Goal: Task Accomplishment & Management: Complete application form

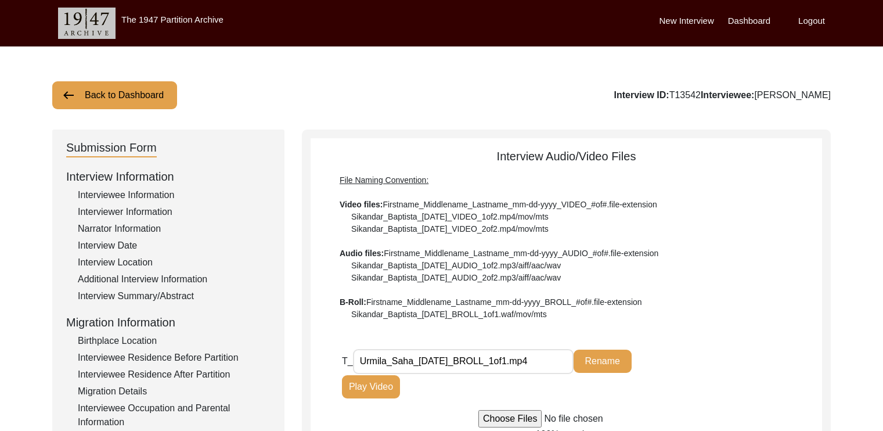
scroll to position [380, 0]
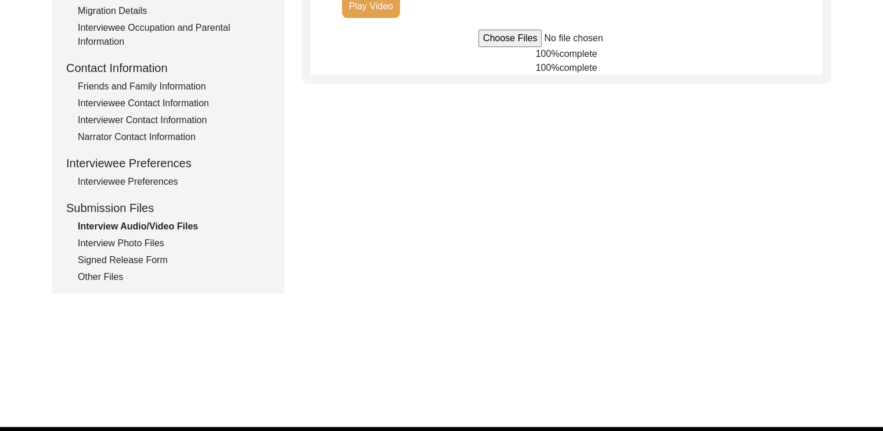
click at [93, 258] on div "Signed Release Form" at bounding box center [174, 260] width 193 height 14
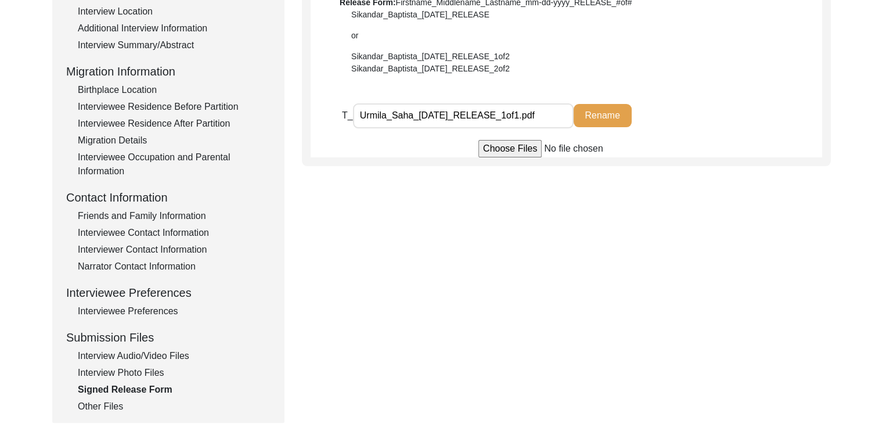
scroll to position [253, 0]
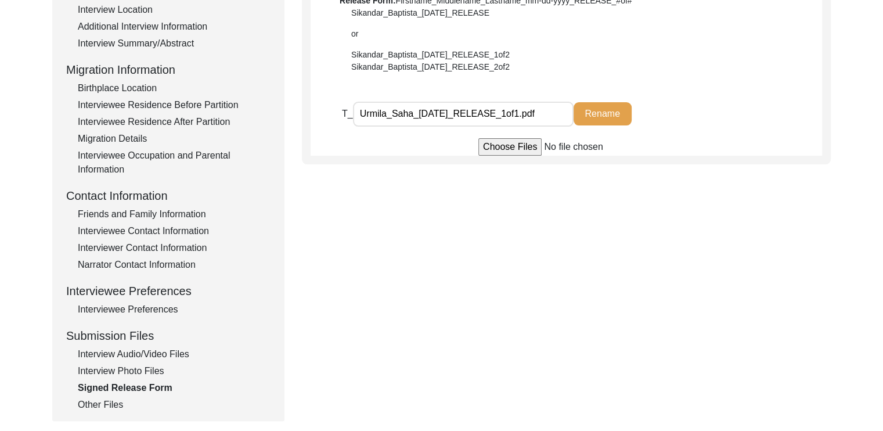
click at [152, 371] on div "Interview Photo Files" at bounding box center [174, 371] width 193 height 14
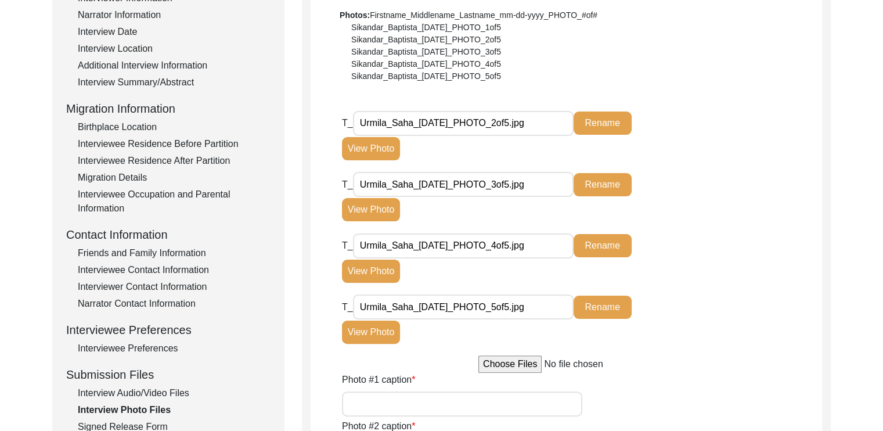
scroll to position [230, 0]
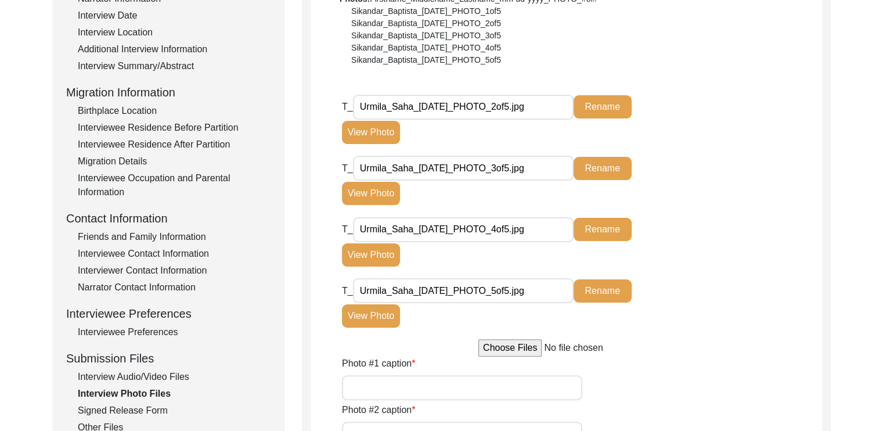
click at [501, 345] on input "file" at bounding box center [566, 347] width 176 height 17
type input "C:\fakepath\Urmila_Saha_[DATE]_PHOTO_1of5.jpg"
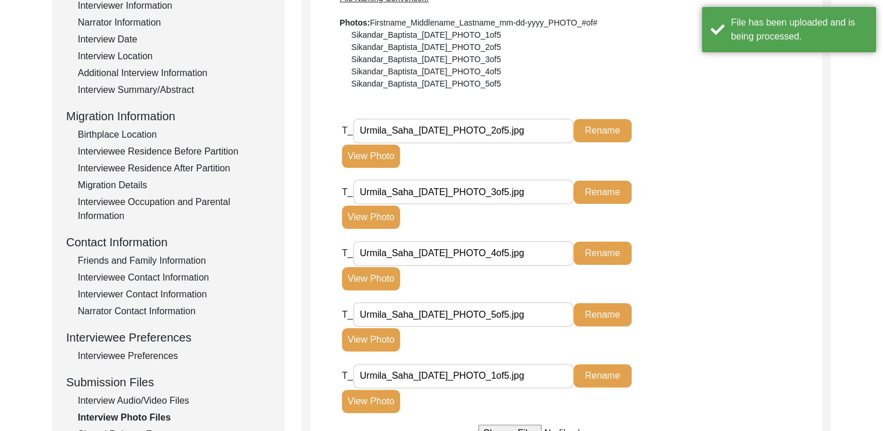
scroll to position [200, 0]
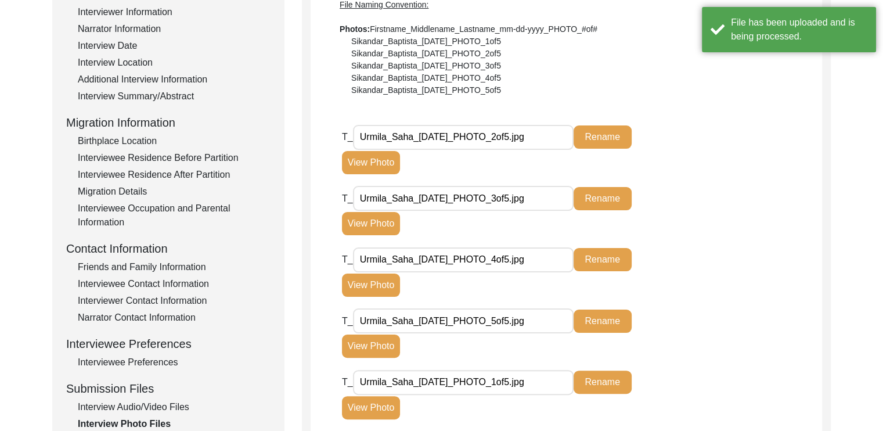
click at [719, 280] on div "T_ Urmila_Saha_[DATE]_PHOTO_4of5.jpg Rename View Photo" at bounding box center [582, 278] width 480 height 62
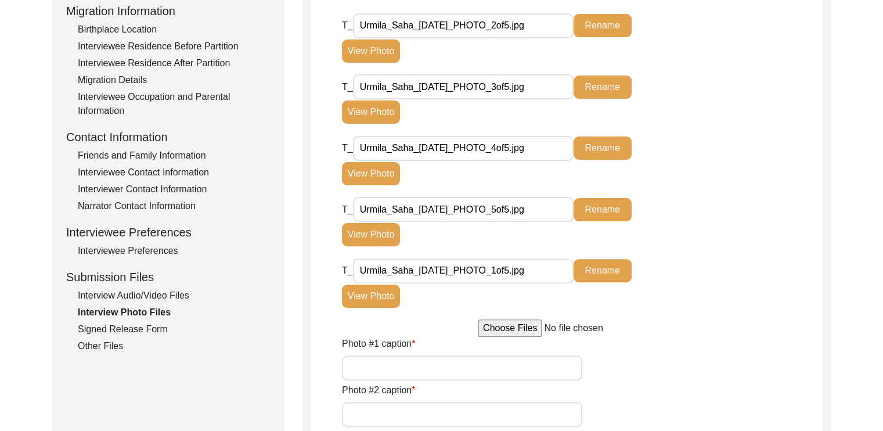
scroll to position [311, 0]
click at [367, 297] on button "View Photo" at bounding box center [371, 295] width 58 height 23
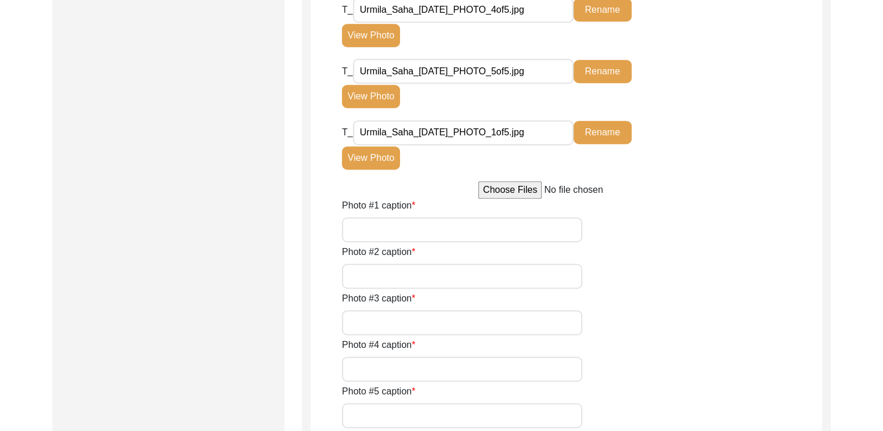
scroll to position [697, 0]
click at [382, 227] on input "Photo #1 caption" at bounding box center [462, 229] width 240 height 25
type input "Signing her name"
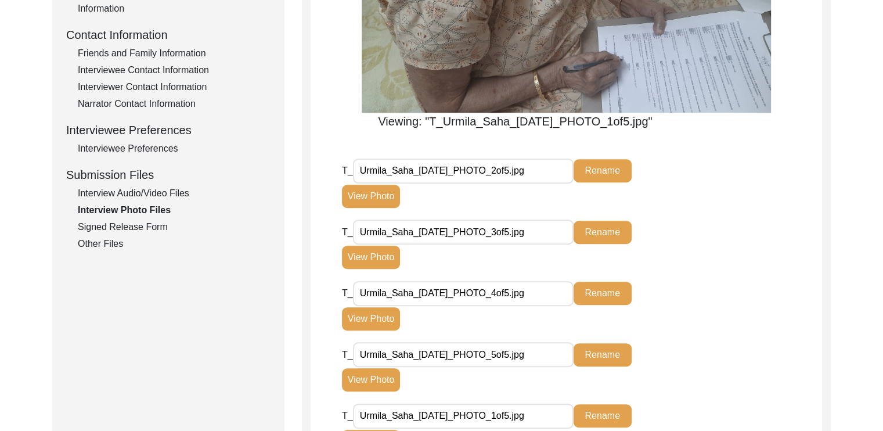
scroll to position [412, 0]
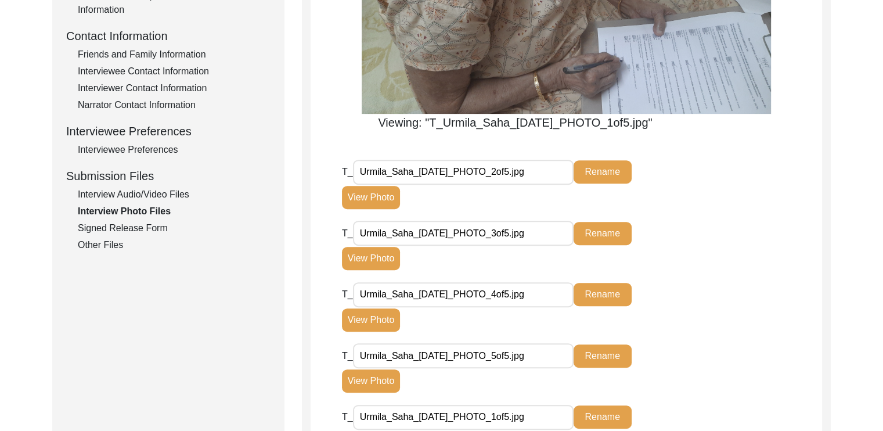
click at [387, 197] on button "View Photo" at bounding box center [371, 197] width 58 height 23
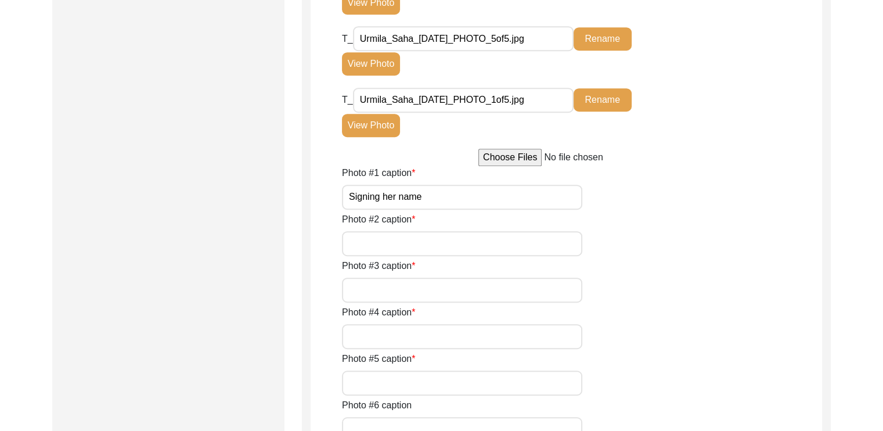
scroll to position [731, 0]
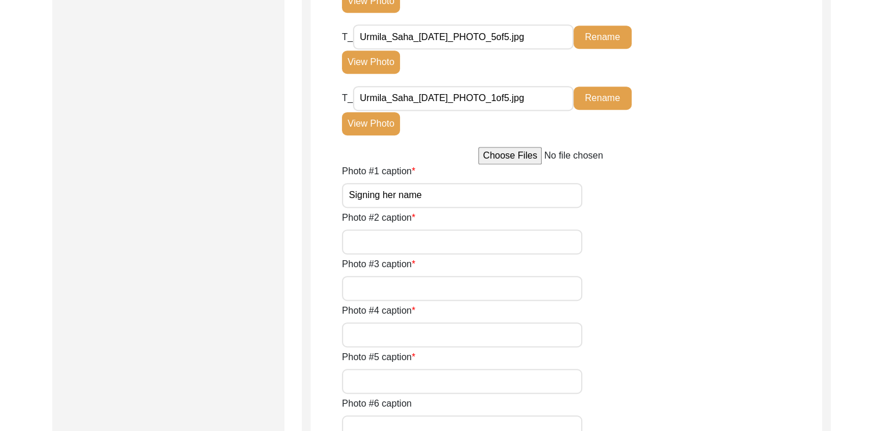
click at [363, 249] on input "Photo #2 caption" at bounding box center [462, 241] width 240 height 25
type input "[PERSON_NAME]"
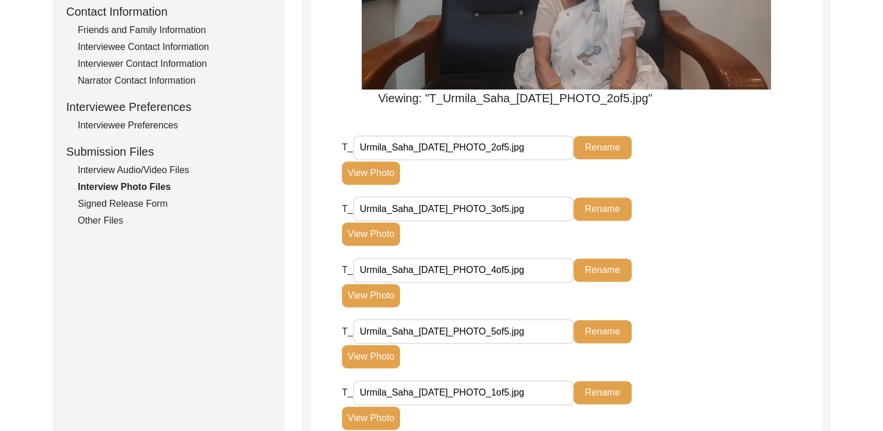
scroll to position [436, 0]
click at [383, 239] on button "View Photo" at bounding box center [371, 234] width 58 height 23
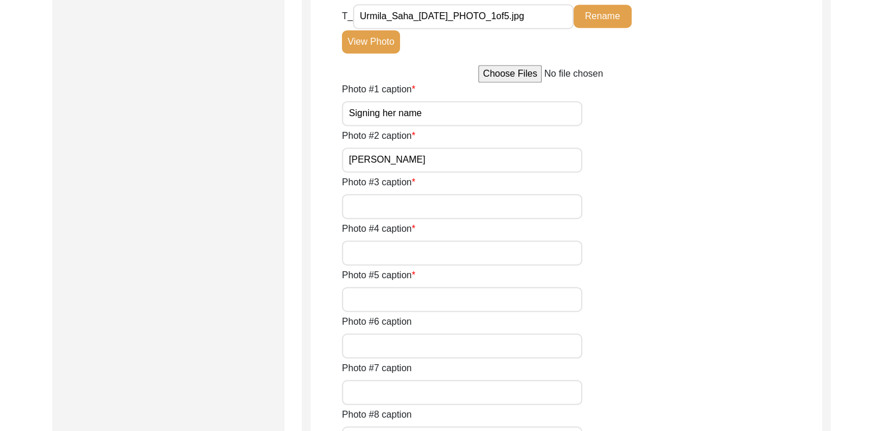
scroll to position [814, 0]
click at [381, 211] on input "Photo #3 caption" at bounding box center [462, 205] width 240 height 25
type input "Happy to chat"
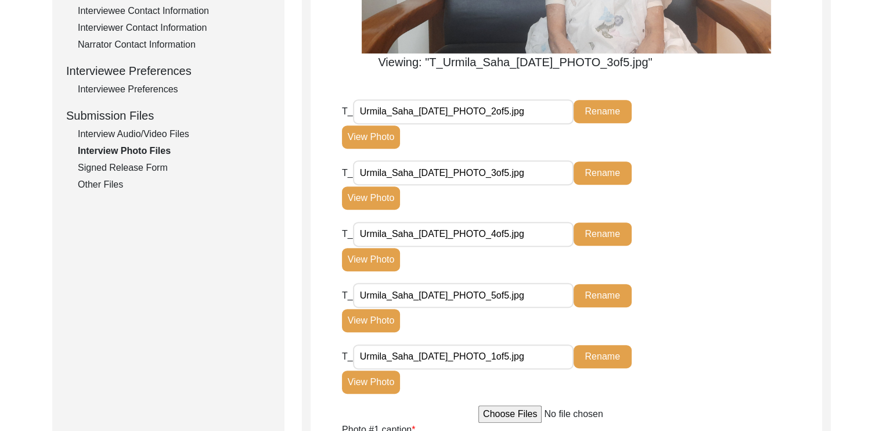
scroll to position [462, 0]
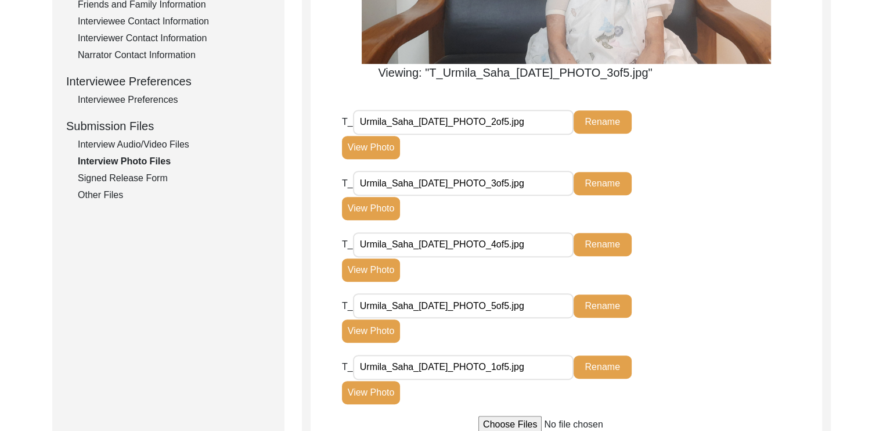
click at [376, 273] on button "View Photo" at bounding box center [371, 269] width 58 height 23
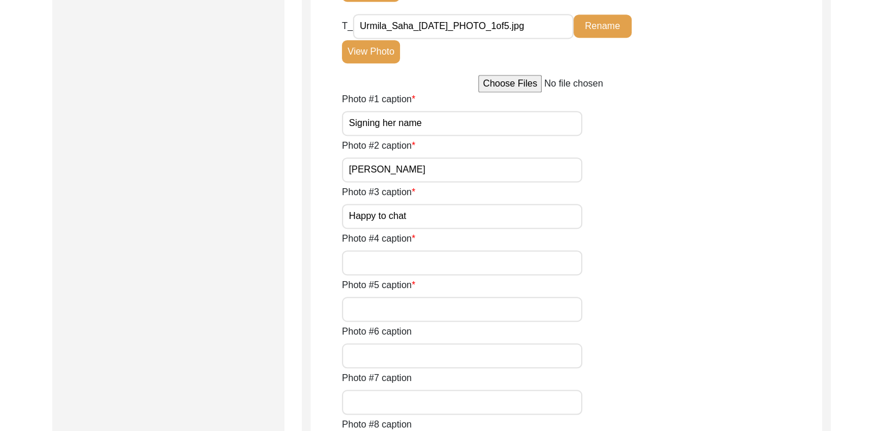
scroll to position [804, 0]
click at [376, 272] on input "Photo #4 caption" at bounding box center [462, 262] width 240 height 25
type input "Tales of childhood"
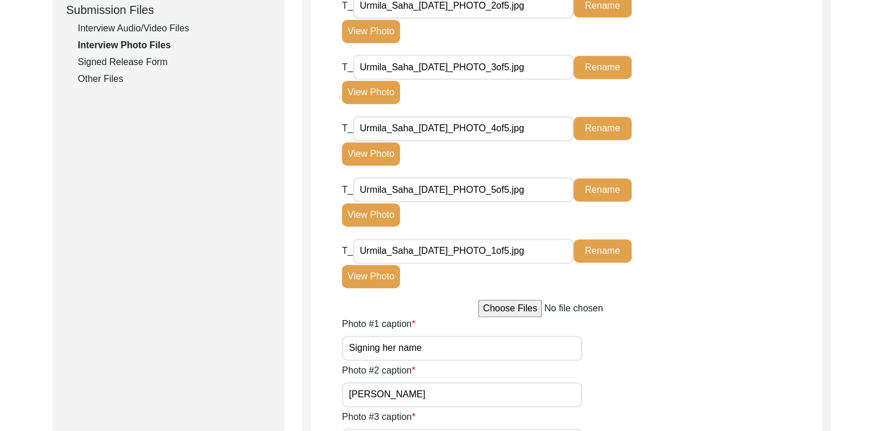
scroll to position [578, 0]
click at [374, 218] on button "View Photo" at bounding box center [371, 215] width 58 height 23
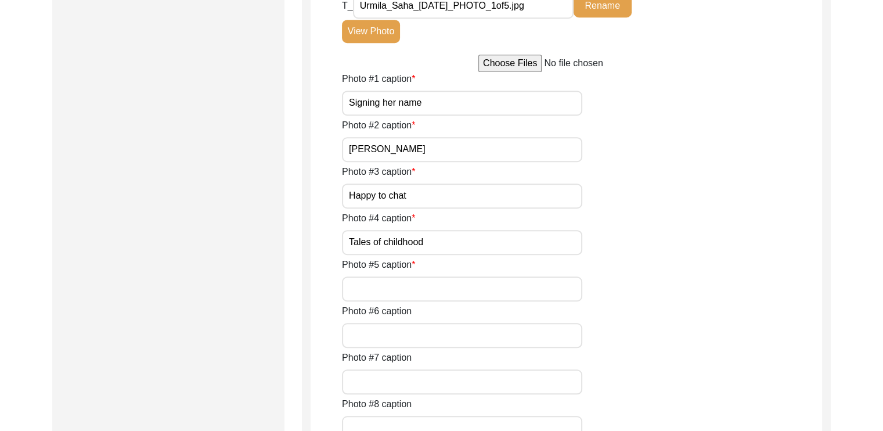
scroll to position [824, 0]
click at [371, 296] on input "Photo #5 caption" at bounding box center [462, 287] width 240 height 25
type input "A homely meal"
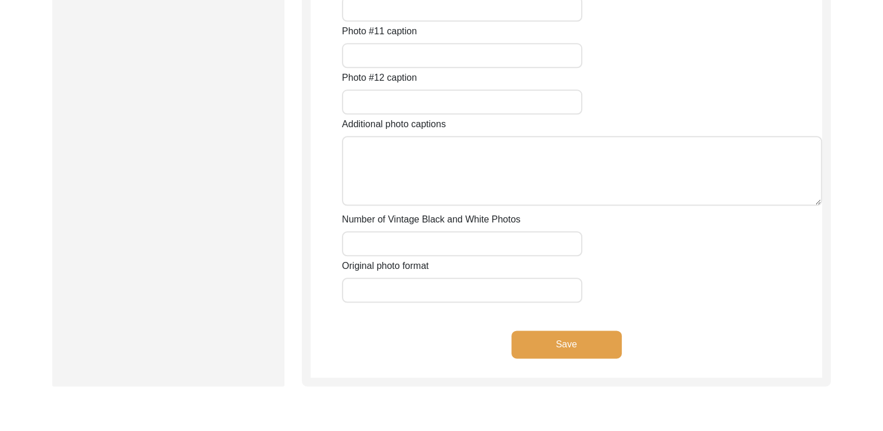
scroll to position [1335, 0]
click at [534, 344] on button "Save" at bounding box center [566, 344] width 110 height 28
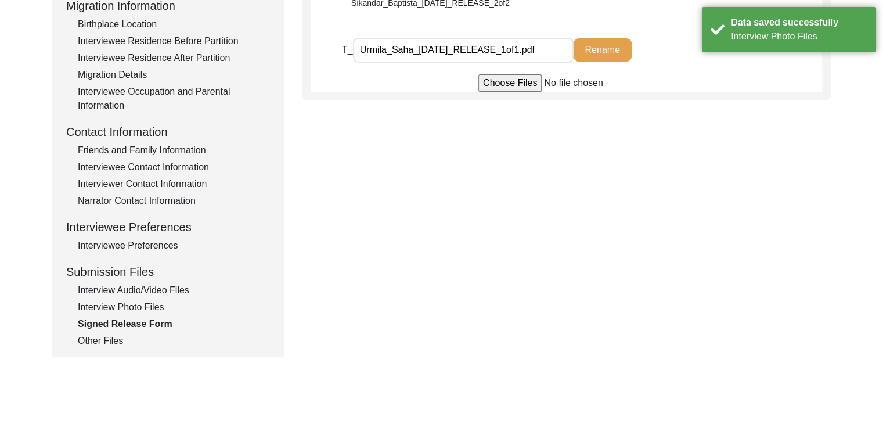
scroll to position [317, 0]
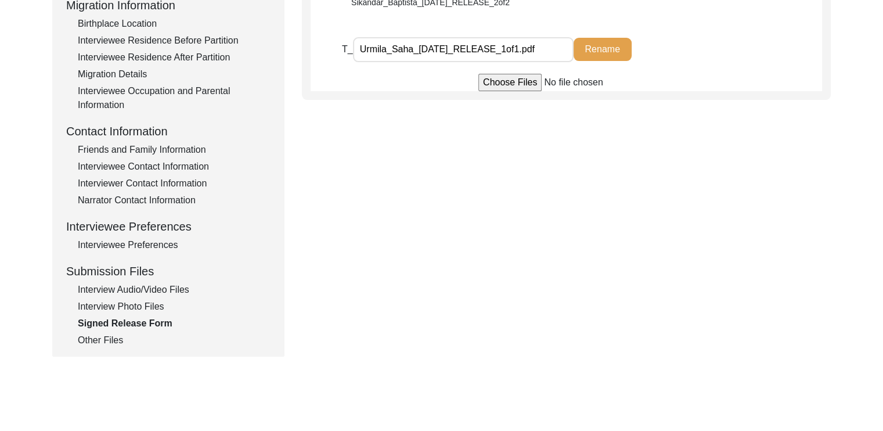
click at [137, 286] on div "Interview Audio/Video Files" at bounding box center [174, 290] width 193 height 14
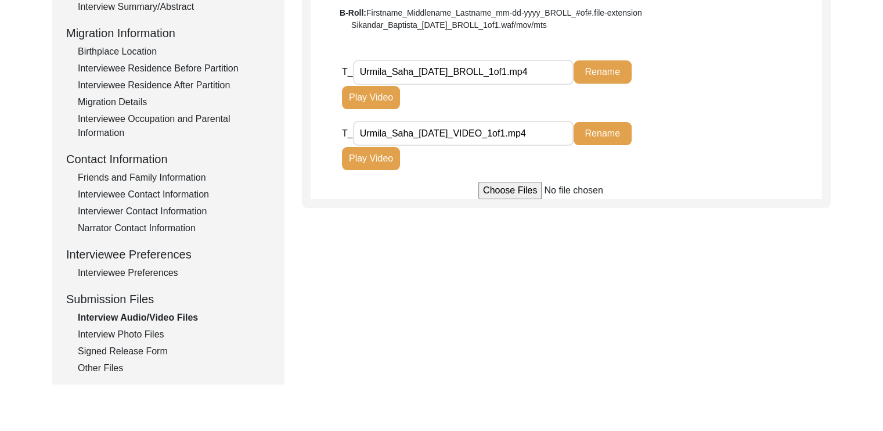
scroll to position [316, 0]
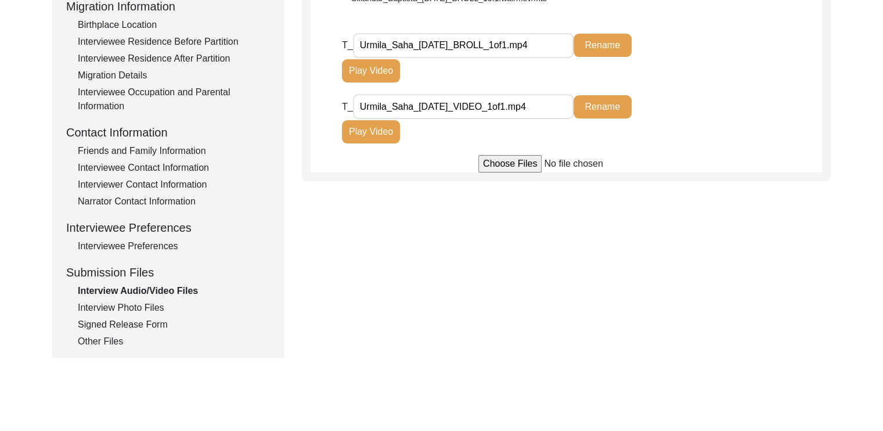
click at [139, 151] on div "Friends and Family Information" at bounding box center [174, 151] width 193 height 14
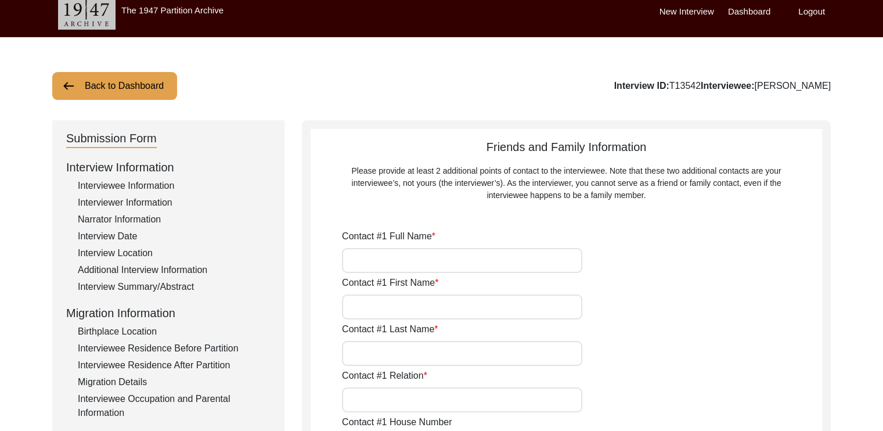
type input "[PERSON_NAME]"
type input "Saha"
type input "Grandson"
type input "[STREET_ADDRESS]"
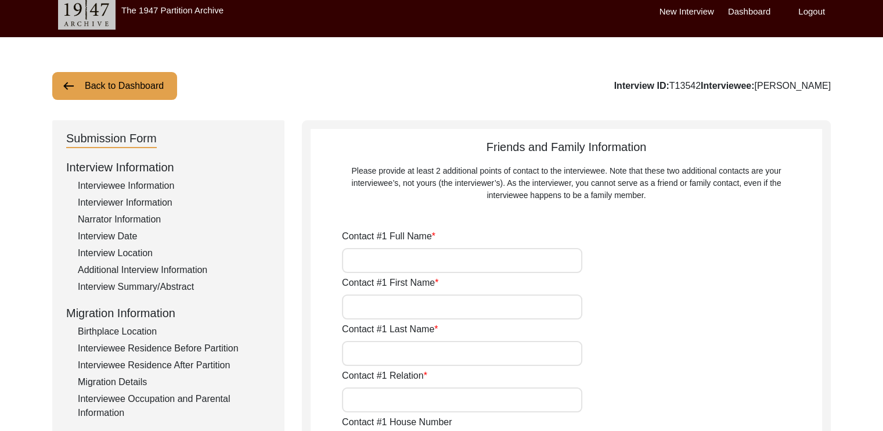
type input "Malda"
type input "[GEOGRAPHIC_DATA]"
type input "732101"
type input "[GEOGRAPHIC_DATA]"
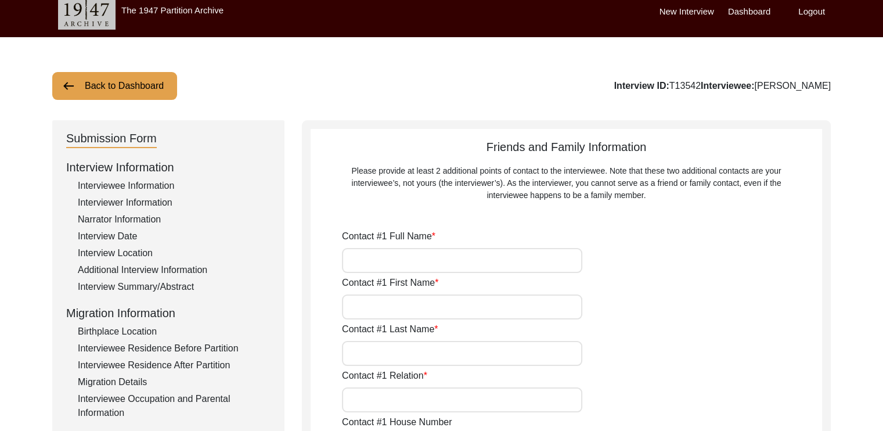
type input "9475998528"
type input "[EMAIL_ADDRESS][DOMAIN_NAME]"
type input "[PERSON_NAME]"
type input "Saha"
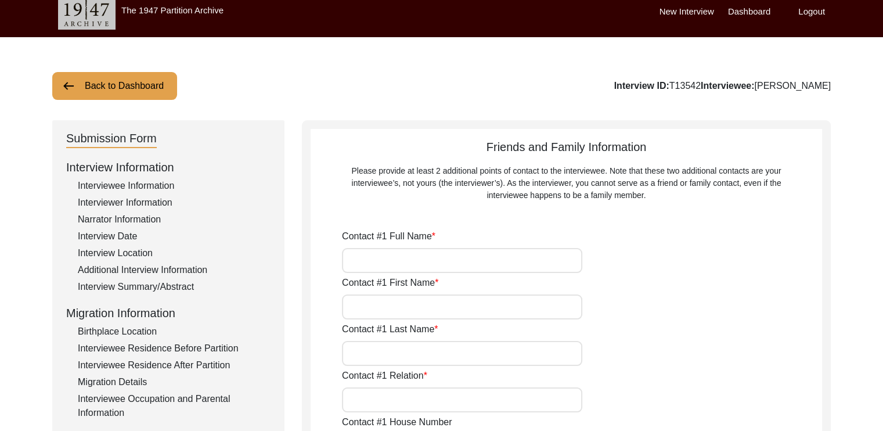
type input "Son"
type input "[STREET_ADDRESS]"
type input "Malda"
type input "[GEOGRAPHIC_DATA]"
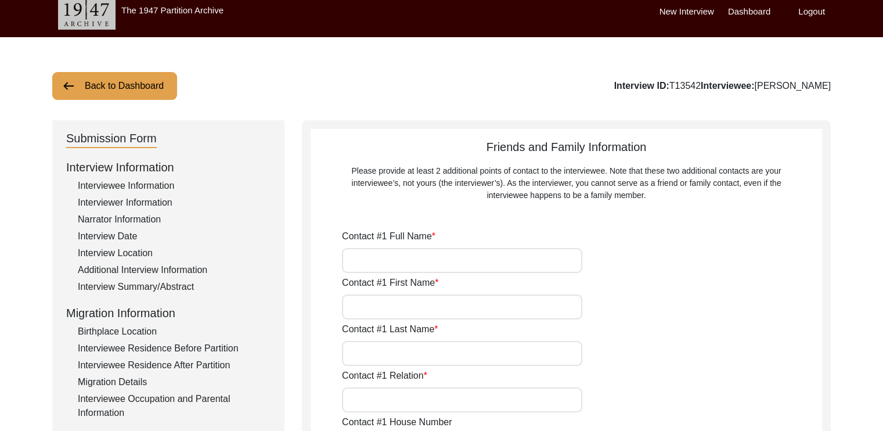
type input "732101"
type input "[GEOGRAPHIC_DATA]"
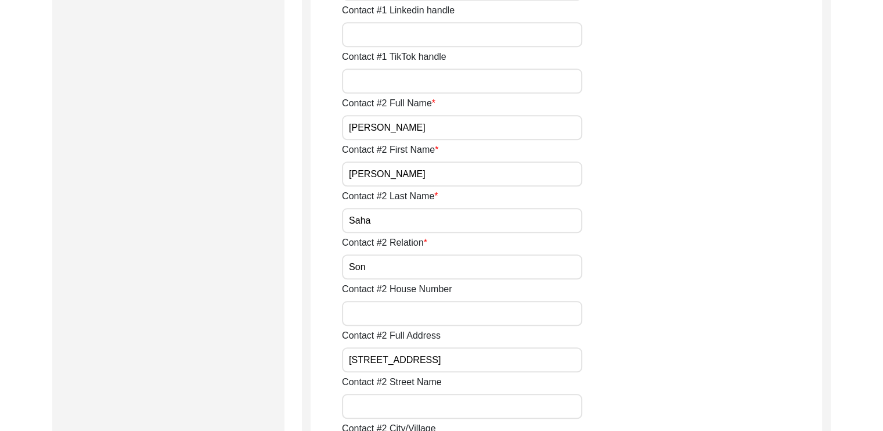
scroll to position [1093, 0]
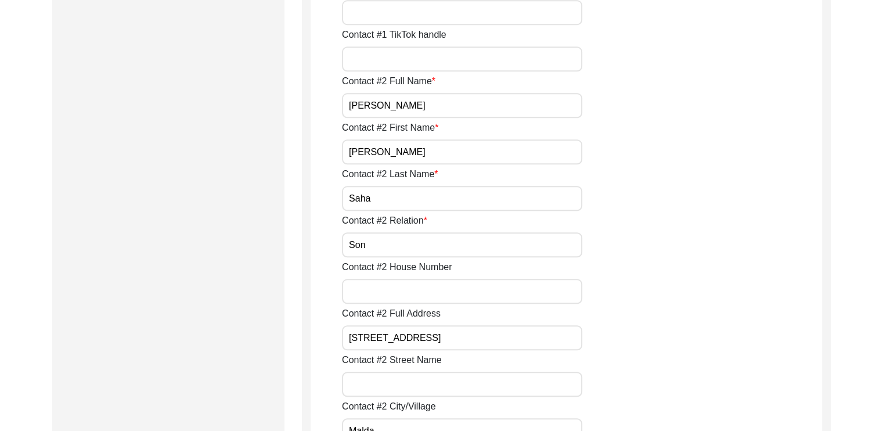
click at [438, 124] on label "Contact #2 First Name" at bounding box center [390, 128] width 96 height 14
click at [438, 139] on input "[PERSON_NAME]" at bounding box center [462, 151] width 240 height 25
click at [429, 105] on input "[PERSON_NAME]" at bounding box center [462, 105] width 240 height 25
type input "R"
type input "[PERSON_NAME]"
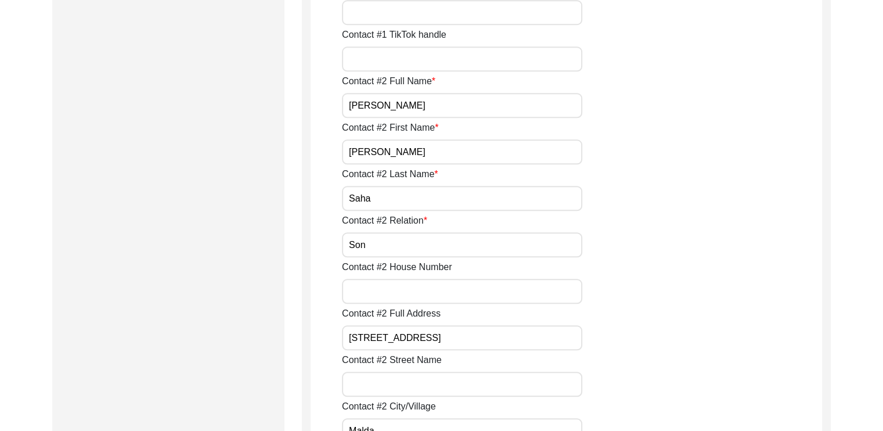
click at [384, 154] on input "[PERSON_NAME]" at bounding box center [462, 151] width 240 height 25
type input "R"
type input "[PERSON_NAME]"
click at [380, 248] on input "Son" at bounding box center [462, 244] width 240 height 25
type input "S"
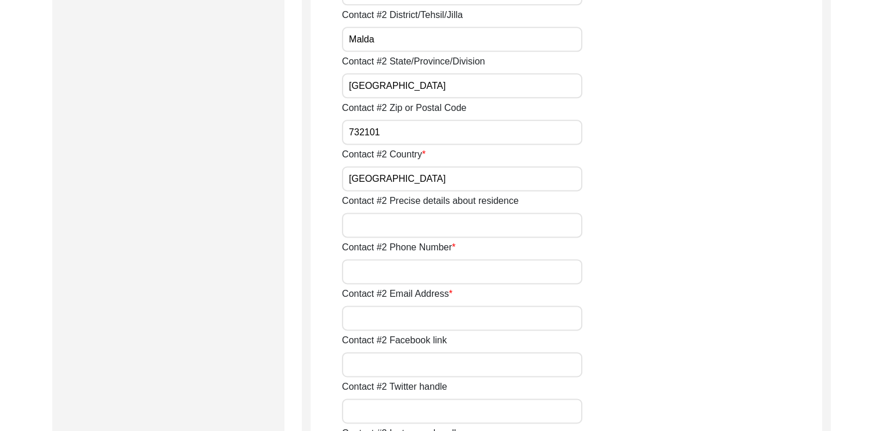
scroll to position [1532, 0]
type input "Daughter-in-law"
click at [398, 272] on input "Contact #2 Phone Number" at bounding box center [462, 270] width 240 height 25
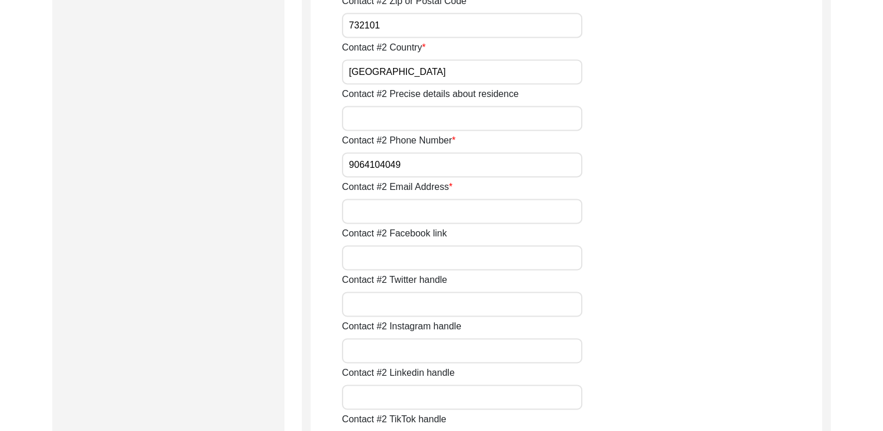
scroll to position [1631, 0]
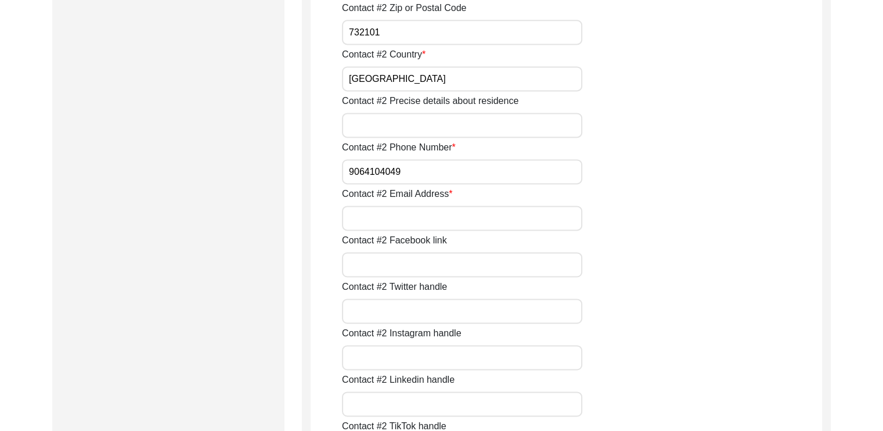
type input "9064104049"
click at [418, 226] on input "Contact #2 Email Address" at bounding box center [462, 218] width 240 height 25
type input "[EMAIL_ADDRESS][DOMAIN_NAME]"
click at [735, 311] on div "Contact #2 Twitter handle" at bounding box center [582, 302] width 480 height 44
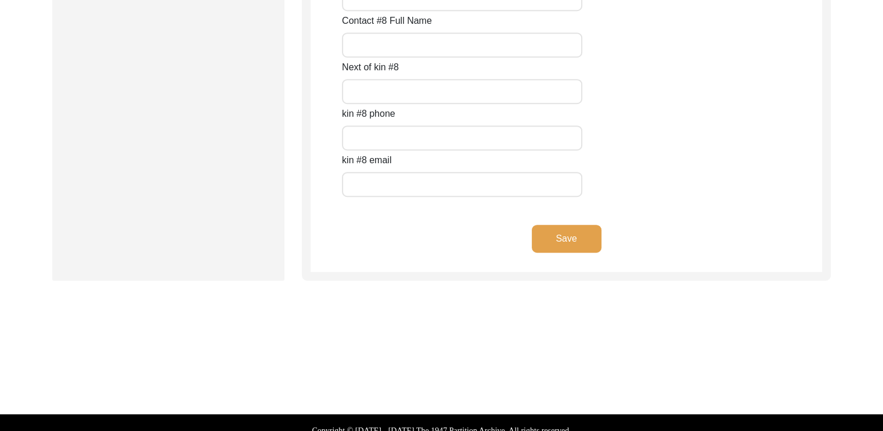
scroll to position [5255, 0]
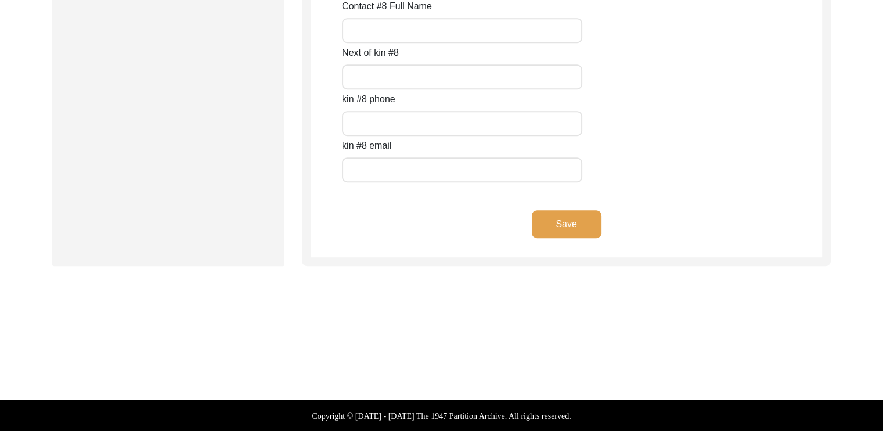
click at [577, 228] on button "Save" at bounding box center [567, 224] width 70 height 28
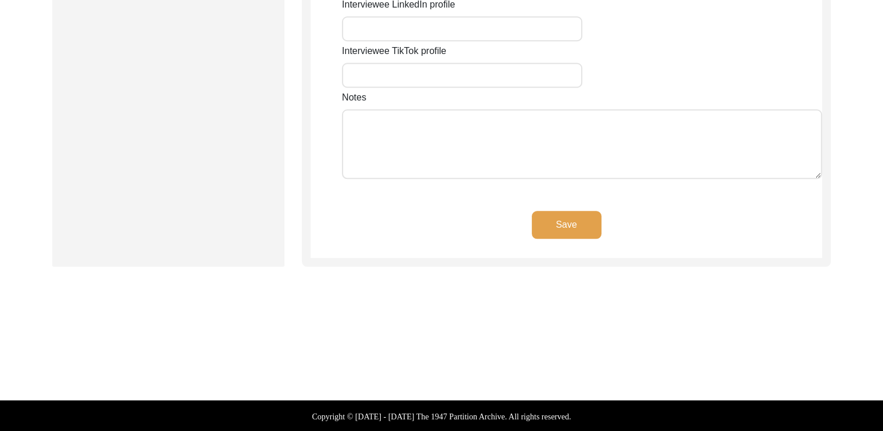
type input "1 [GEOGRAPHIC_DATA]"
type input "Malda"
type input "[GEOGRAPHIC_DATA]"
type input "Malda"
type input "732101"
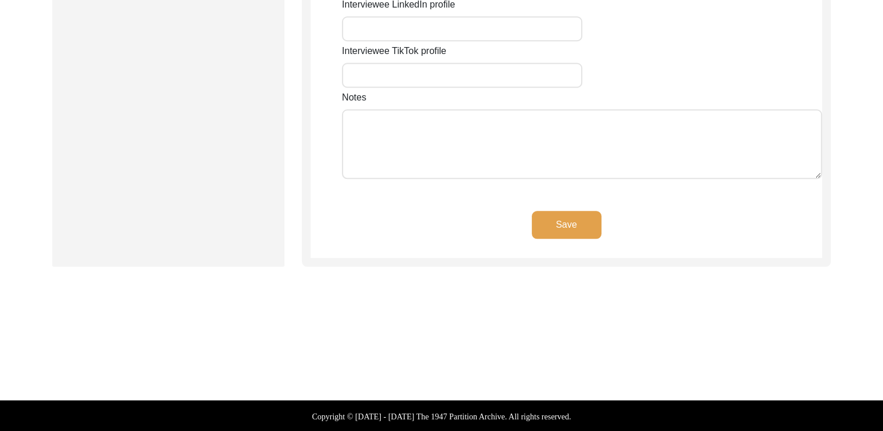
type input "[GEOGRAPHIC_DATA]"
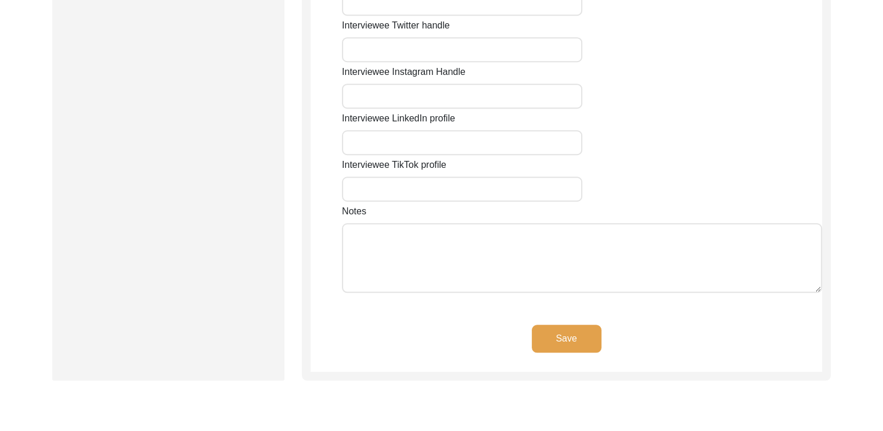
scroll to position [931, 0]
click at [576, 333] on button "Save" at bounding box center [567, 336] width 70 height 28
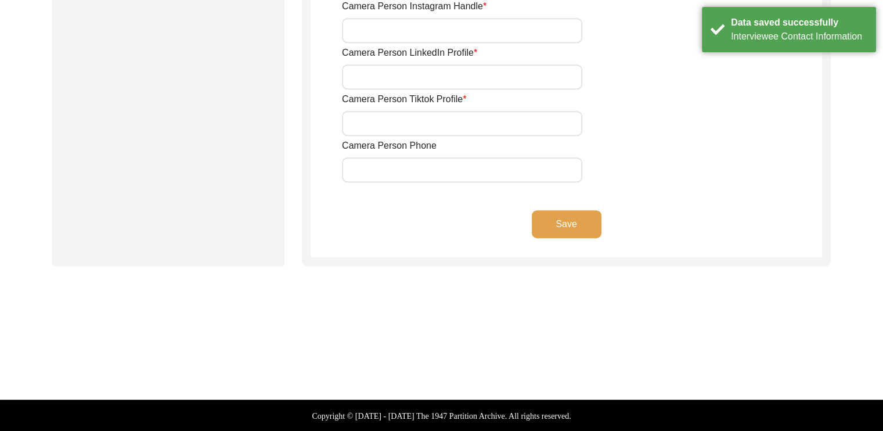
type input "7319284307"
type input "[EMAIL_ADDRESS][DOMAIN_NAME]"
type input "9475998528"
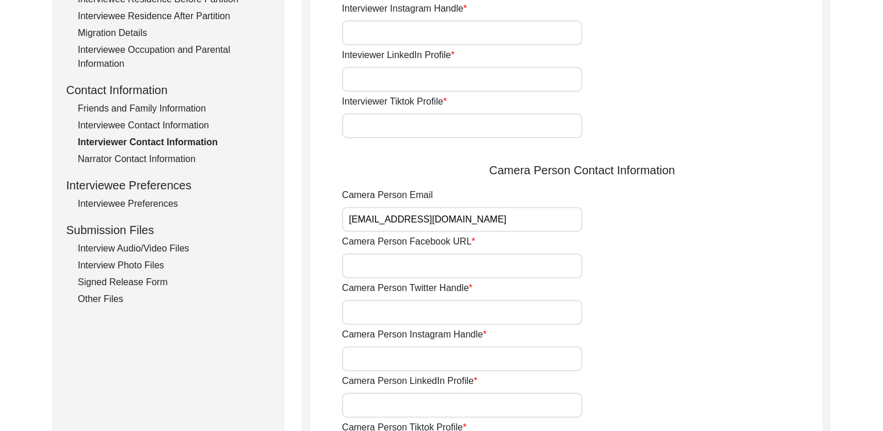
scroll to position [410, 0]
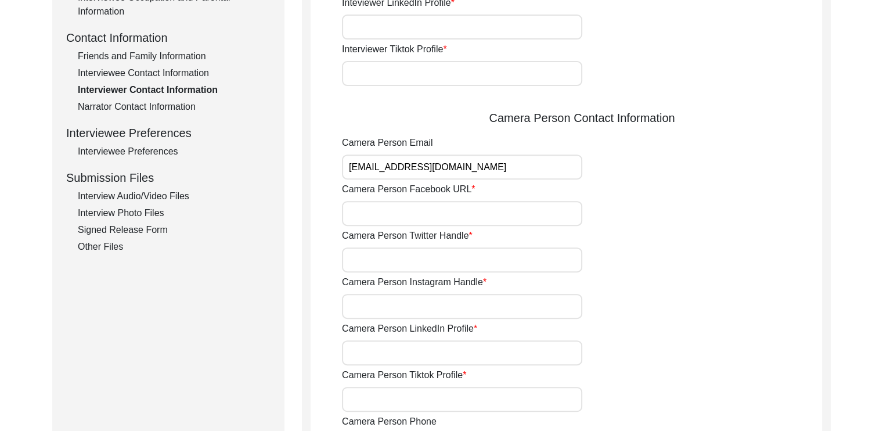
click at [176, 109] on div "Narrator Contact Information" at bounding box center [174, 107] width 193 height 14
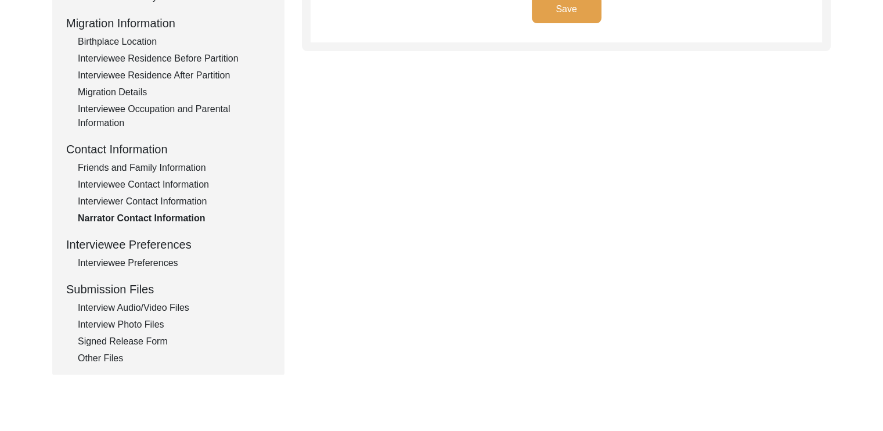
scroll to position [301, 0]
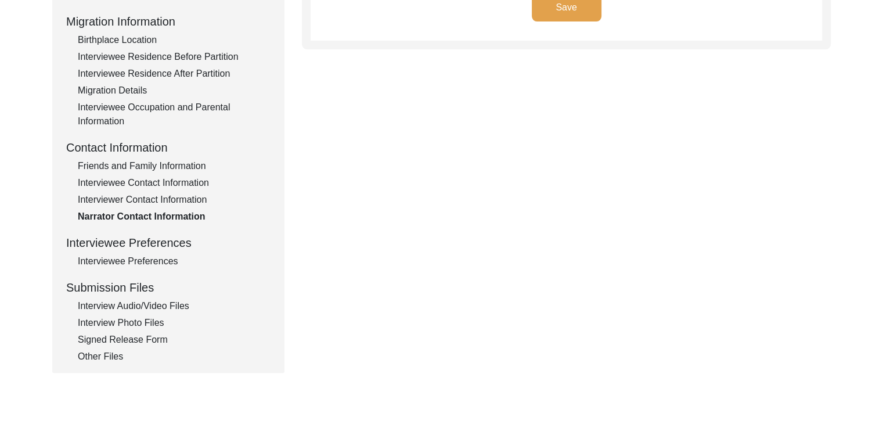
click at [135, 262] on div "Interviewee Preferences" at bounding box center [174, 261] width 193 height 14
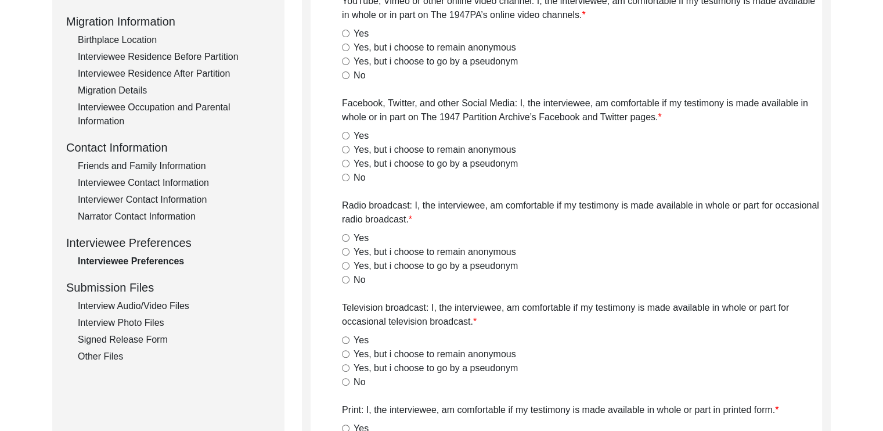
radio input "true"
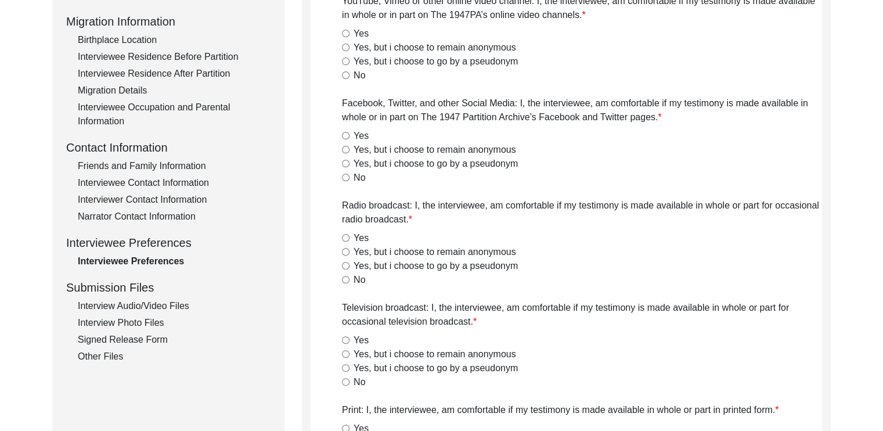
radio input "true"
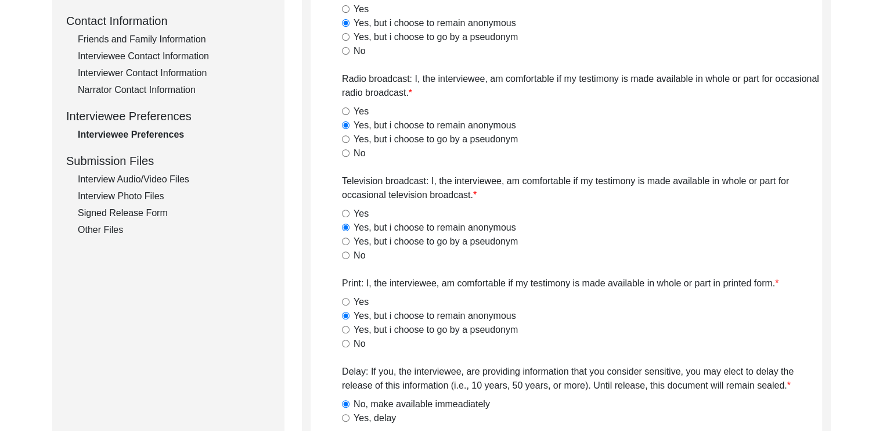
scroll to position [424, 0]
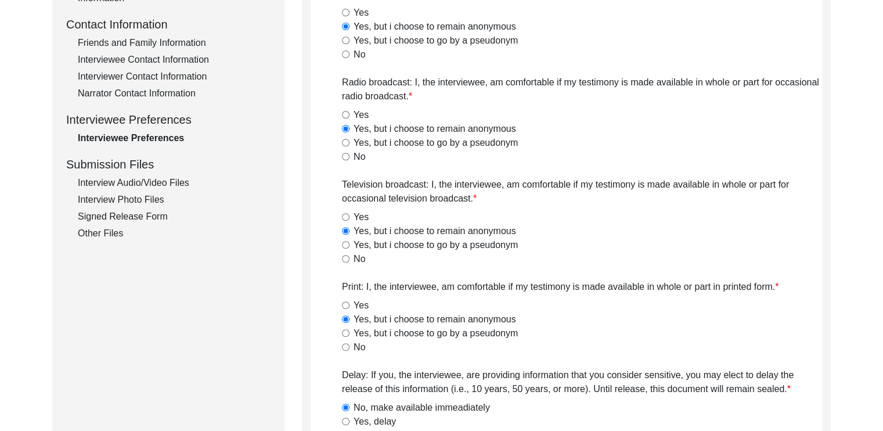
click at [153, 182] on div "Interview Audio/Video Files" at bounding box center [174, 183] width 193 height 14
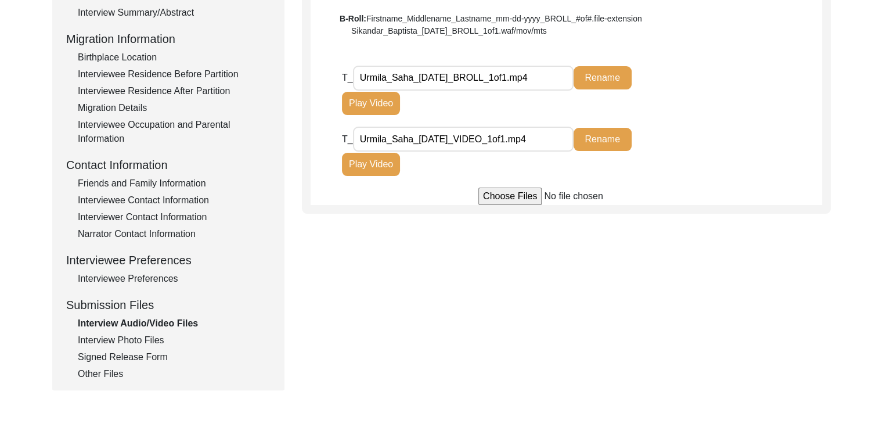
scroll to position [297, 0]
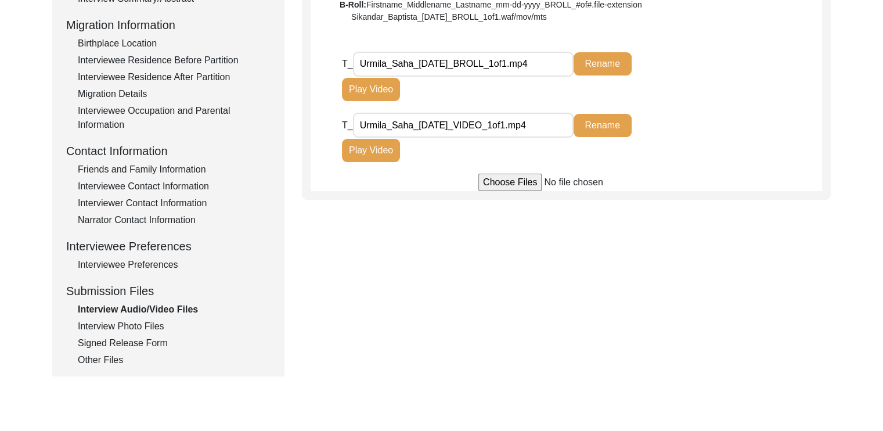
click at [107, 323] on div "Interview Photo Files" at bounding box center [174, 326] width 193 height 14
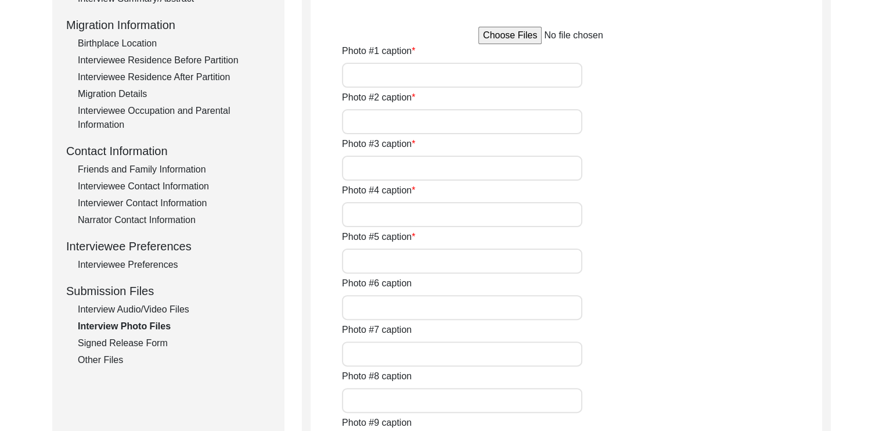
type input "Signing her name"
type input "[PERSON_NAME]"
type input "Happy to chat"
type input "Tales of childhood"
type input "A homely meal"
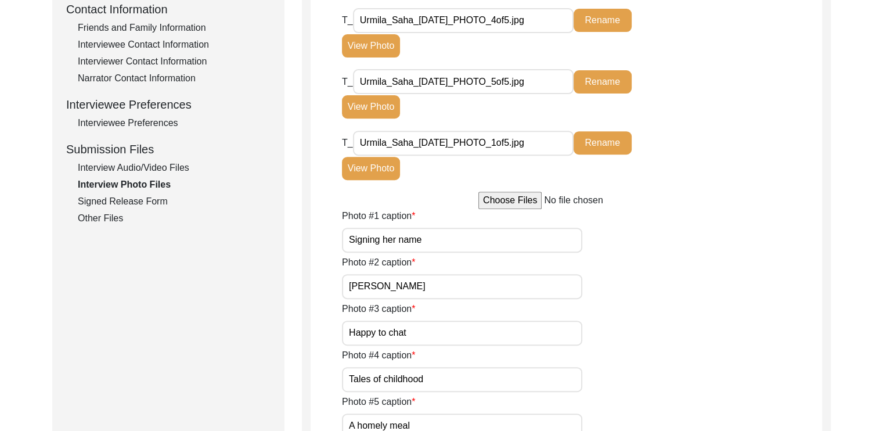
scroll to position [441, 0]
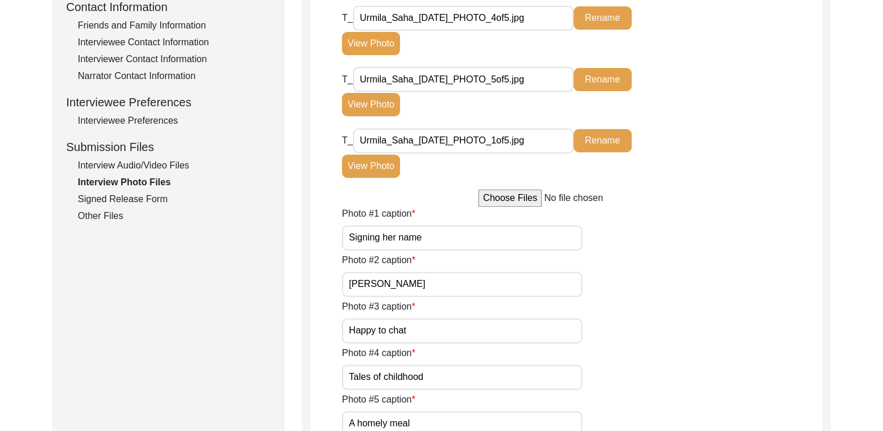
click at [137, 197] on div "Signed Release Form" at bounding box center [174, 199] width 193 height 14
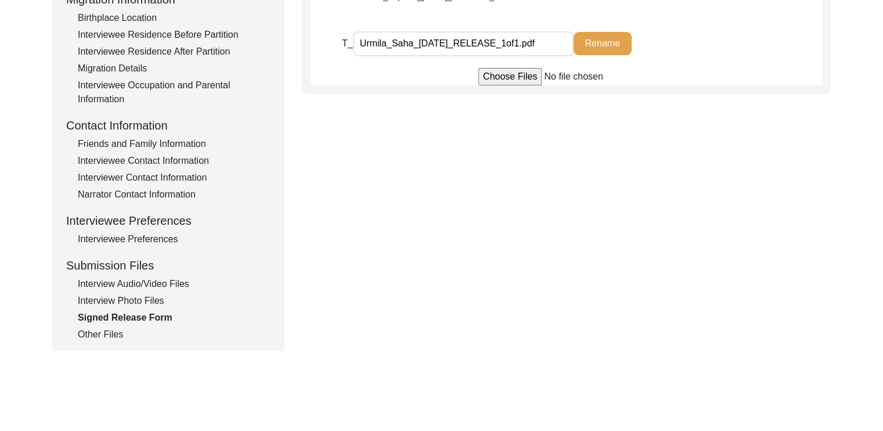
scroll to position [330, 0]
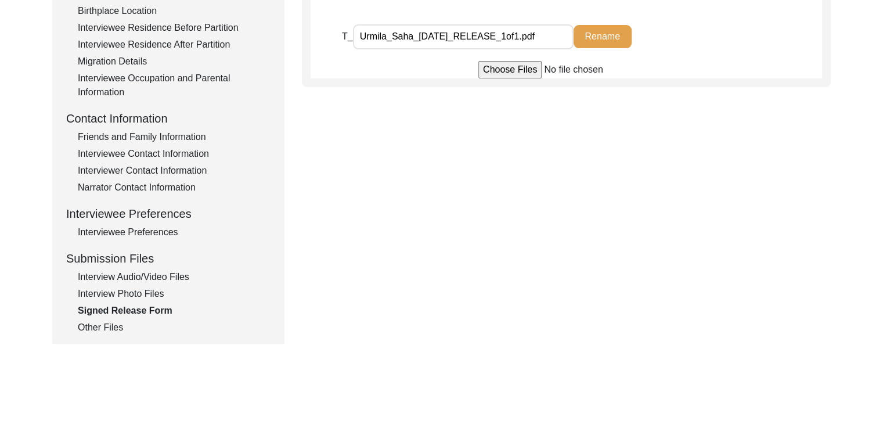
click at [111, 329] on div "Other Files" at bounding box center [174, 327] width 193 height 14
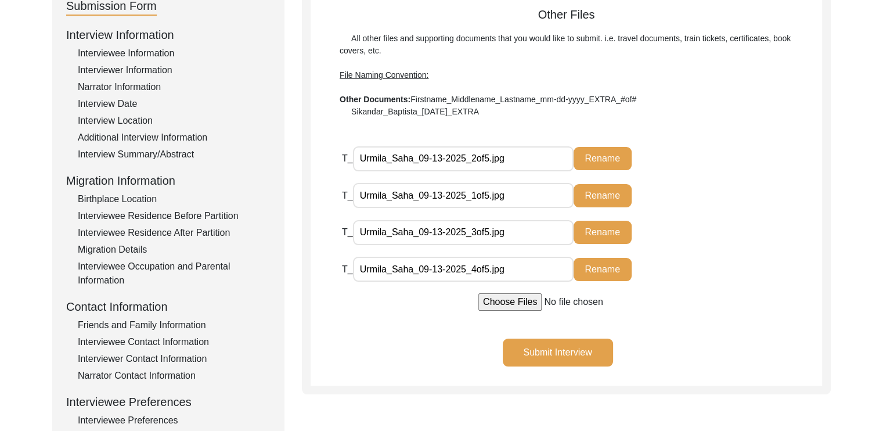
scroll to position [141, 0]
click at [507, 275] on input "Urmila_Saha_09-13-2025_4of5.jpg" at bounding box center [463, 269] width 221 height 25
type input "U"
click at [521, 222] on input "Urmila_Saha_09-13-2025_3of5.jpg" at bounding box center [463, 233] width 221 height 25
click at [444, 318] on div "Other Files All other files and supporting documents that you would like to sub…" at bounding box center [566, 196] width 511 height 380
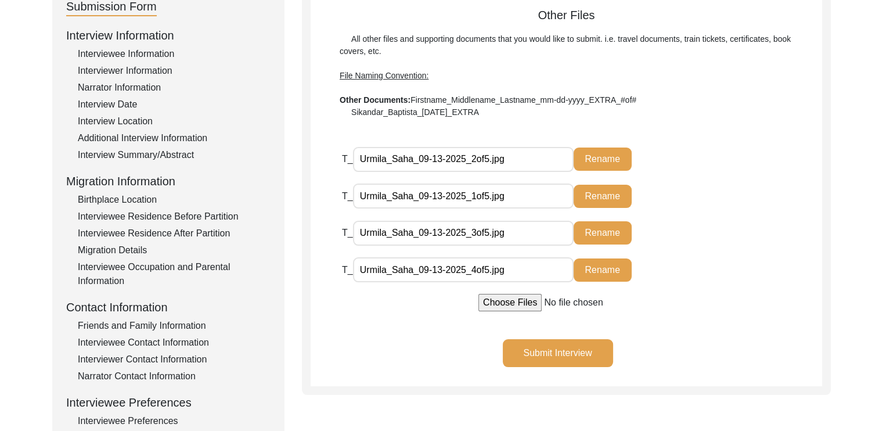
type input "Urmila_Saha_09-13-2025_4of5.jpg"
click at [433, 332] on div "Other Files All other files and supporting documents that you would like to sub…" at bounding box center [566, 196] width 511 height 380
click at [388, 163] on input "Urmila_Saha_09-13-2025_2of5.jpg" at bounding box center [463, 159] width 221 height 25
click at [502, 230] on input "Urmila_Saha_09-13-2025_3of5.jpg" at bounding box center [463, 233] width 221 height 25
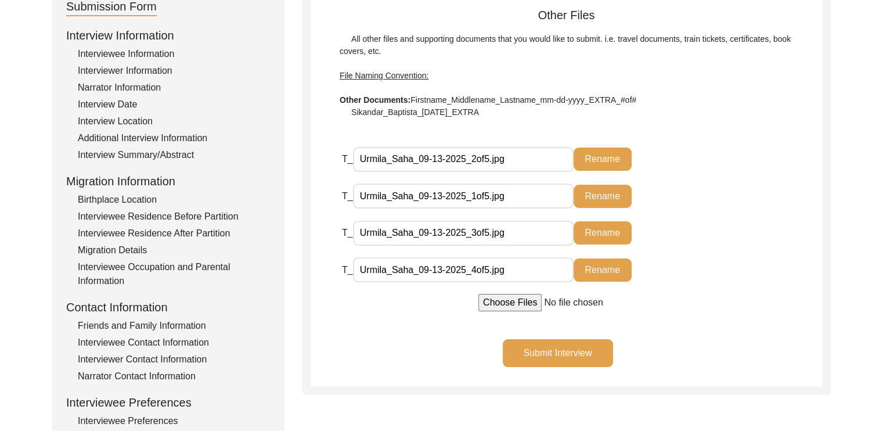
click at [717, 280] on div "T_ Urmila_Saha_09-13-2025_4of5.jpg Rename" at bounding box center [582, 275] width 480 height 37
click at [397, 74] on span "File Naming Convention:" at bounding box center [384, 75] width 89 height 9
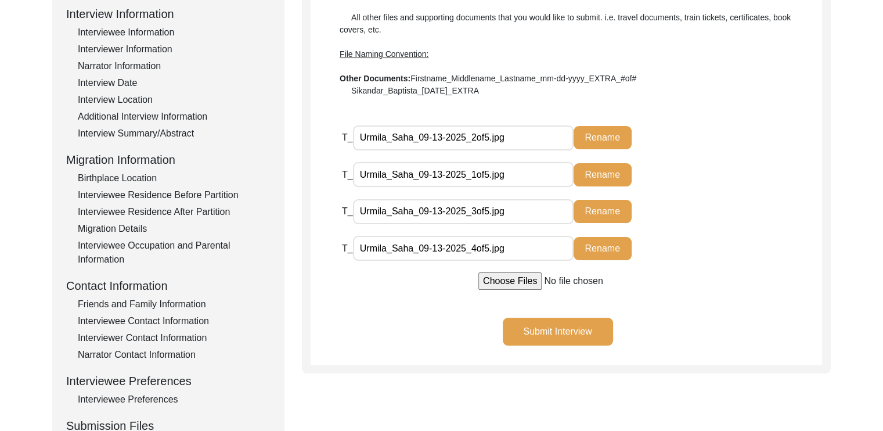
scroll to position [164, 0]
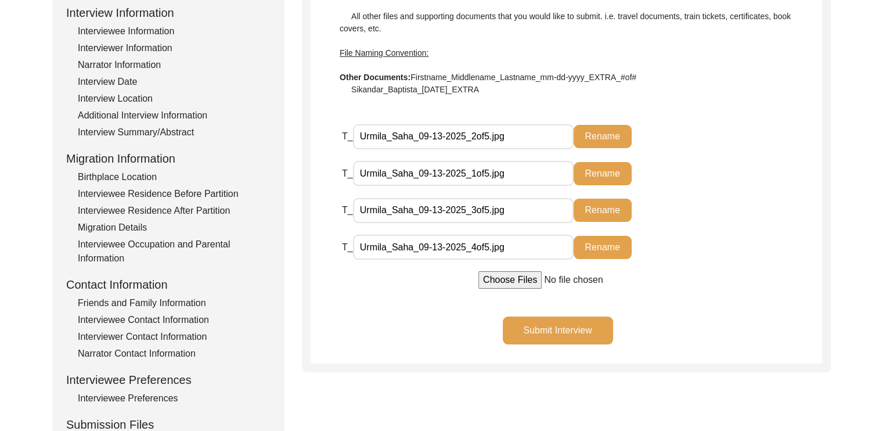
click at [473, 170] on input "Urmila_Saha_09-13-2025_1of5.jpg" at bounding box center [463, 173] width 221 height 25
click at [436, 353] on div "Submit Interview" at bounding box center [566, 339] width 511 height 47
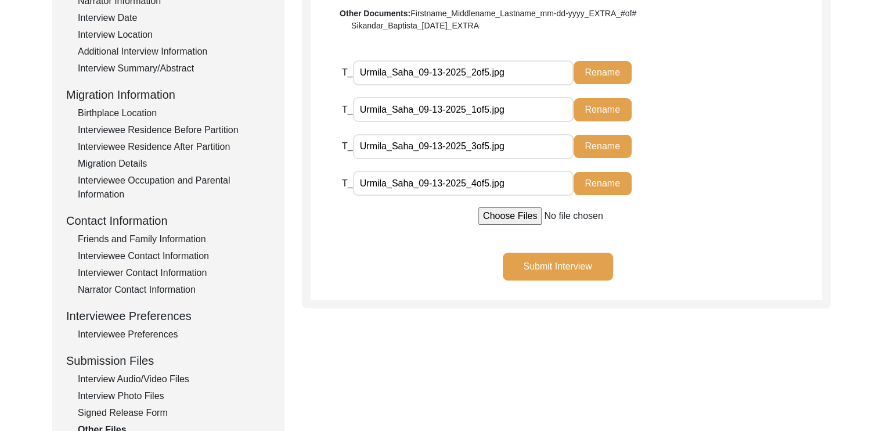
scroll to position [229, 0]
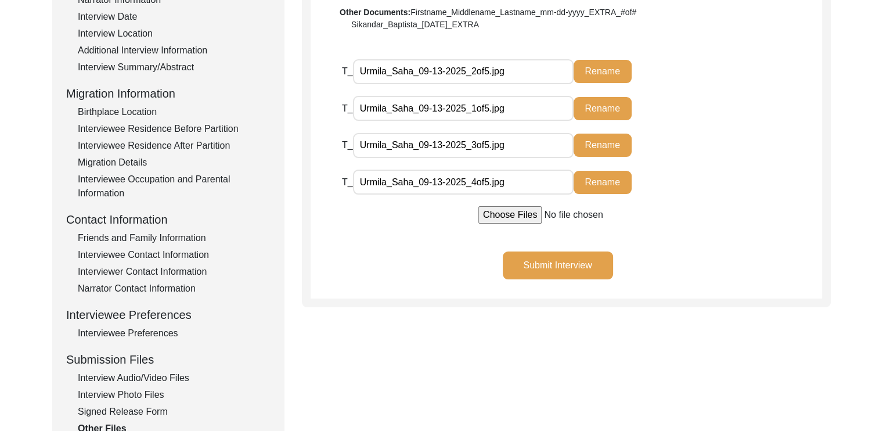
click at [471, 185] on input "Urmila_Saha_09-13-2025_4of5.jpg" at bounding box center [463, 182] width 221 height 25
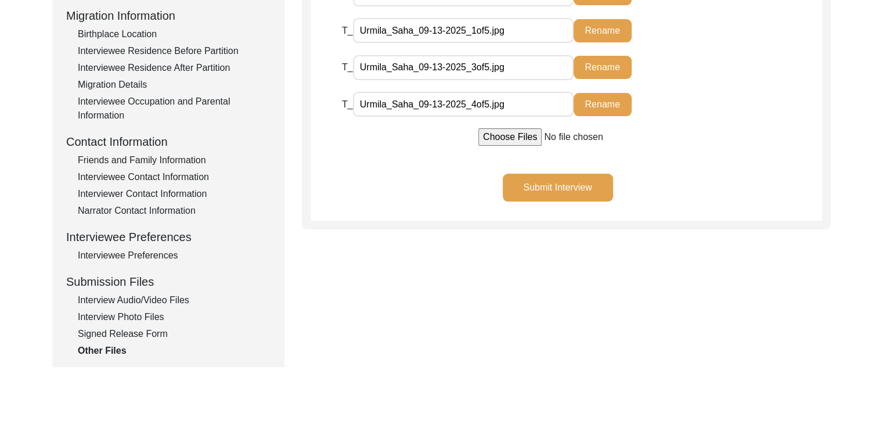
scroll to position [310, 0]
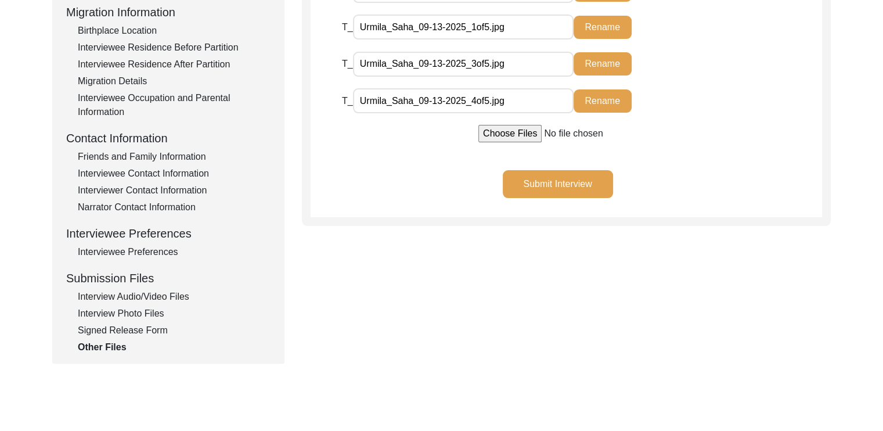
click at [114, 323] on div "Signed Release Form" at bounding box center [174, 330] width 193 height 14
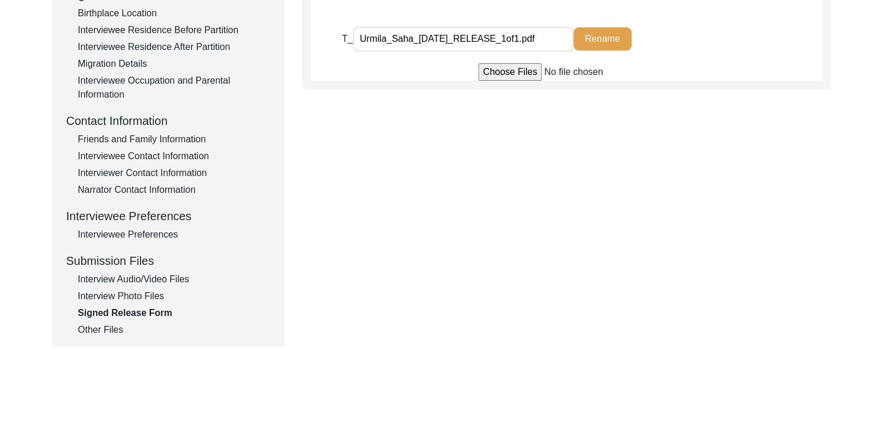
scroll to position [329, 0]
click at [102, 325] on div "Other Files" at bounding box center [174, 329] width 193 height 14
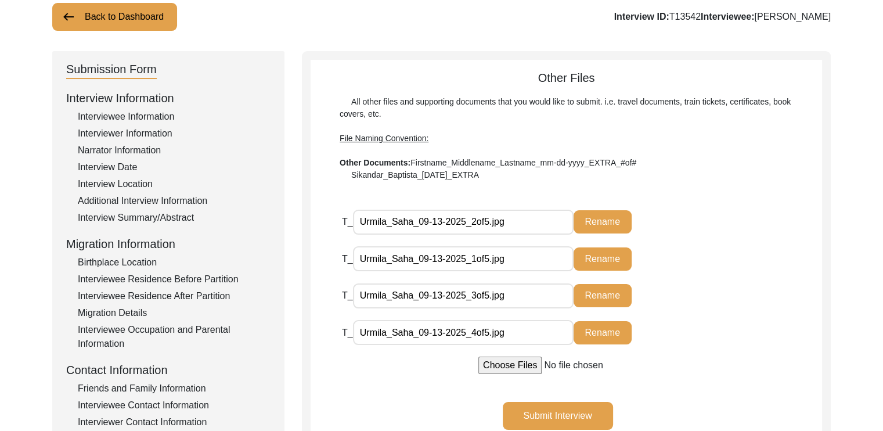
scroll to position [78, 0]
click at [344, 221] on span "T_" at bounding box center [347, 222] width 11 height 10
click at [346, 222] on span "T_" at bounding box center [347, 222] width 11 height 10
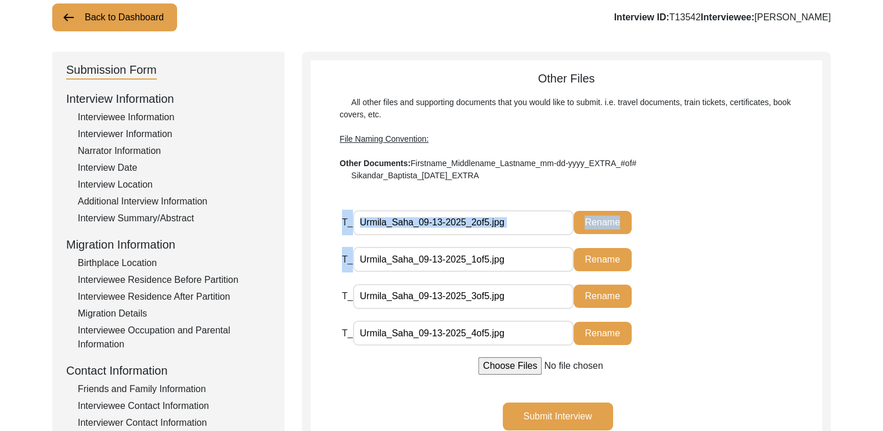
drag, startPoint x: 346, startPoint y: 222, endPoint x: 347, endPoint y: 278, distance: 55.7
click at [347, 278] on div "T_ Urmila_Saha_09-13-2025_2of5.jpg Rename T_ Urmila_Saha_09-13-2025_1of5.jpg Re…" at bounding box center [582, 283] width 480 height 147
click at [347, 278] on div "T_ Urmila_Saha_09-13-2025_1of5.jpg Rename" at bounding box center [510, 264] width 336 height 34
drag, startPoint x: 523, startPoint y: 218, endPoint x: 686, endPoint y: 276, distance: 173.2
click at [686, 276] on div "T_ Urmila_Saha_09-13-2025_1of5.jpg Rename" at bounding box center [582, 265] width 480 height 37
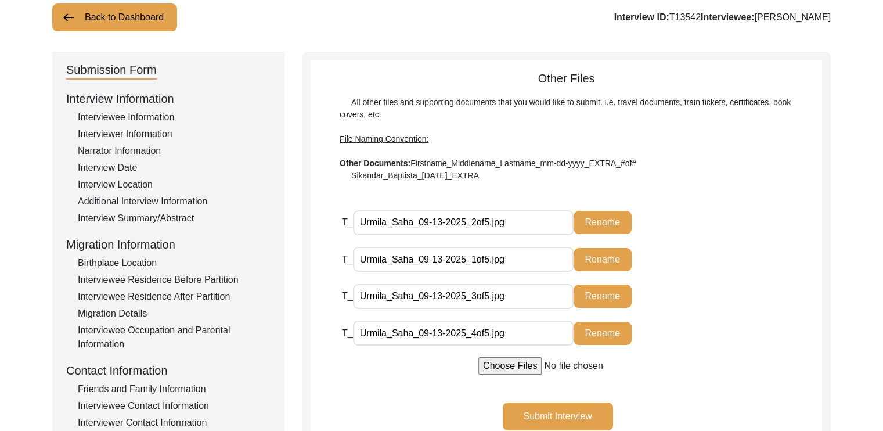
click at [470, 221] on input "Urmila_Saha_09-13-2025_2of5.jpg" at bounding box center [463, 222] width 221 height 25
type input "Urmila_Saha_[DATE]_PHOTO_2of5.jpg"
click at [473, 261] on input "Urmila_Saha_09-13-2025_1of5.jpg" at bounding box center [463, 259] width 221 height 25
type input "Urmila_Saha_[DATE]_PHOTO_1of5.jpg"
click at [475, 301] on input "Urmila_Saha_09-13-2025_3of5.jpg" at bounding box center [463, 296] width 221 height 25
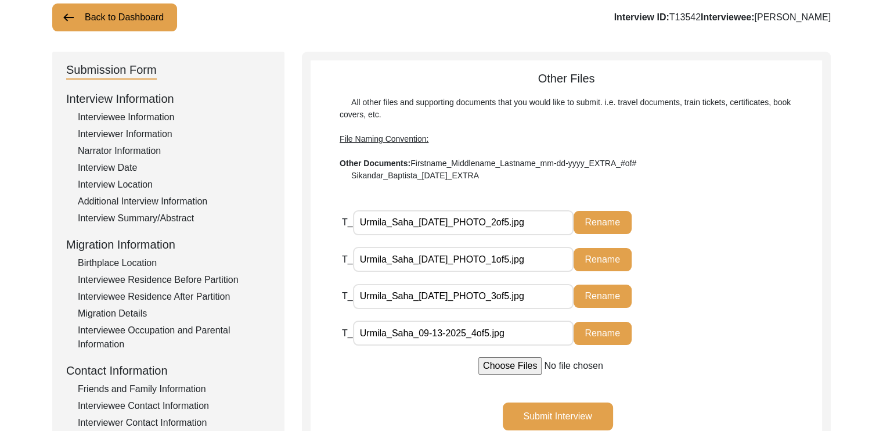
type input "Urmila_Saha_[DATE]_PHOTO_3of5.jpg"
click at [469, 328] on input "Urmila_Saha_09-13-2025_4of5.jpg" at bounding box center [463, 332] width 221 height 25
type input "Urmila_Saha_[DATE]_PHOTO_4of5.jpg"
click at [748, 322] on div "T_ Urmila_Saha_[DATE]_PHOTO_4of5.jpg Rename" at bounding box center [582, 338] width 480 height 37
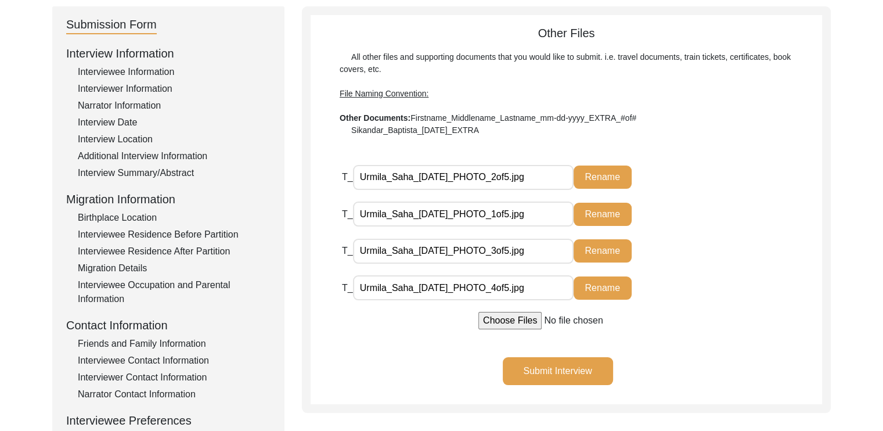
scroll to position [124, 0]
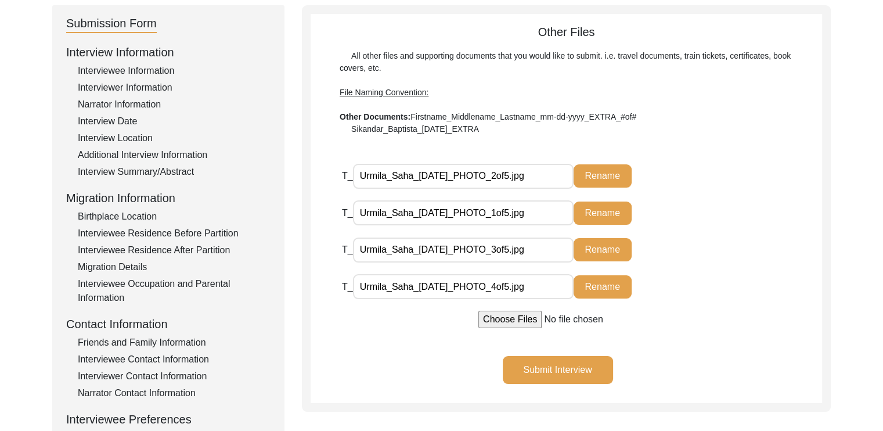
click at [530, 326] on input "file" at bounding box center [566, 319] width 176 height 17
type input "C:\fakepath\Urmila_Saha_[DATE]_PHOTO_5of5.jpg"
click at [546, 284] on input "Urmila_Saha_09-13-2025_4of5.jpg" at bounding box center [463, 286] width 221 height 25
click at [766, 338] on div "Other Files All other files and supporting documents that you would like to sub…" at bounding box center [566, 213] width 511 height 380
click at [523, 291] on input "Urmila_Saha_09-13-2025_4of5.jpg" at bounding box center [463, 286] width 221 height 25
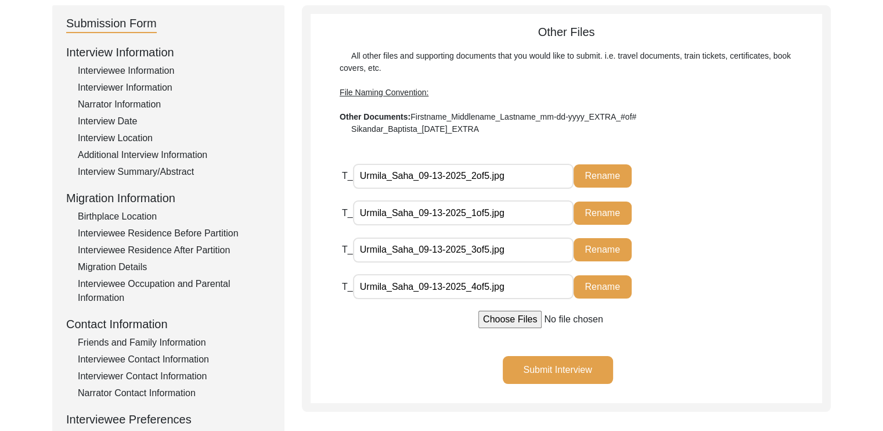
type input "Urmila_Saha_09-13-2025_4of5.jpg"
click at [726, 309] on div "T_ Urmila_Saha_09-13-2025_4of5.jpg Rename" at bounding box center [582, 292] width 480 height 37
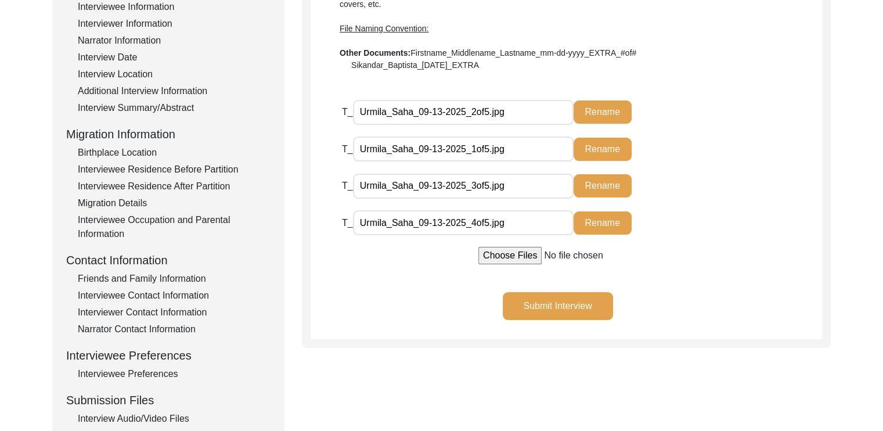
scroll to position [197, 0]
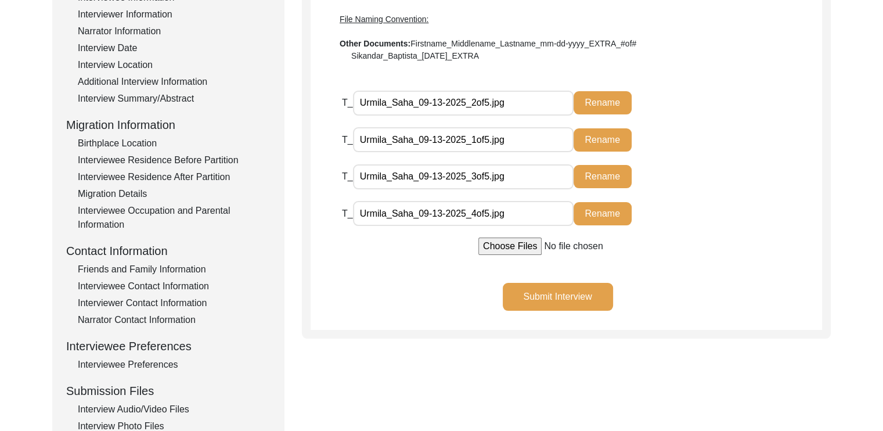
click at [529, 290] on button "Submit Interview" at bounding box center [558, 297] width 110 height 28
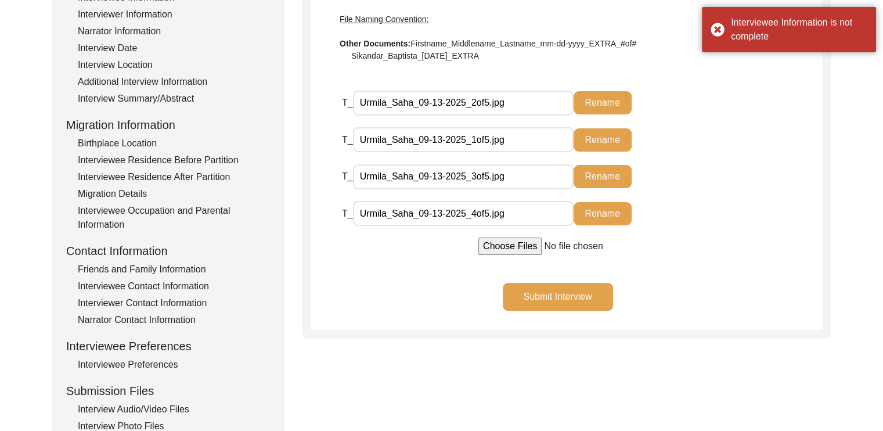
click at [529, 297] on button "Submit Interview" at bounding box center [558, 297] width 110 height 28
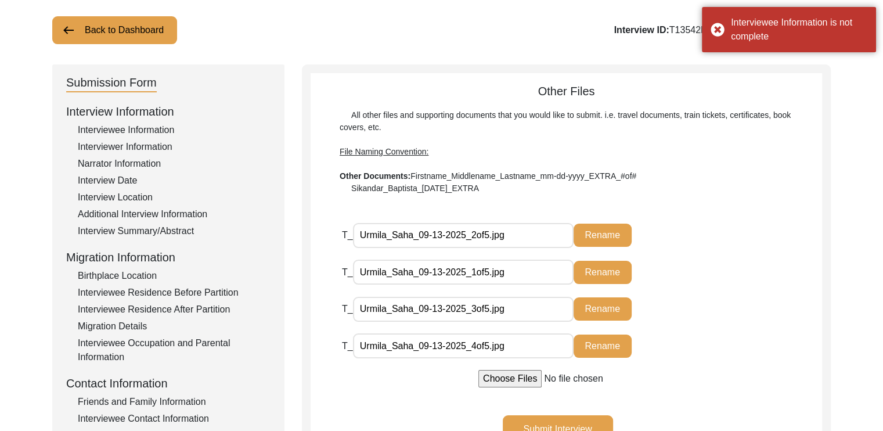
scroll to position [70, 0]
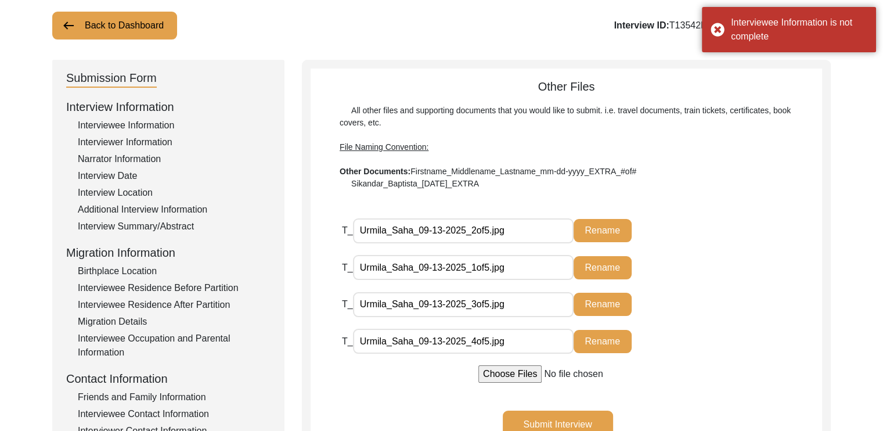
click at [158, 121] on div "Interviewee Information" at bounding box center [174, 125] width 193 height 14
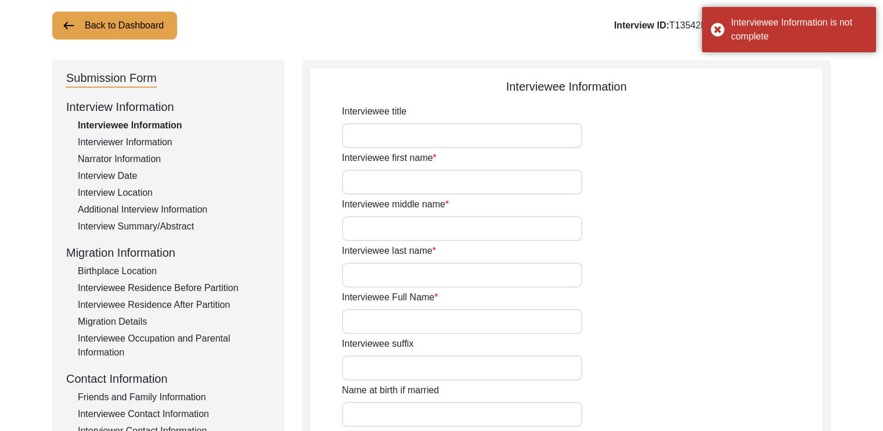
type input "Urmila"
type input "Saha"
type input "[PERSON_NAME]"
type input "1932"
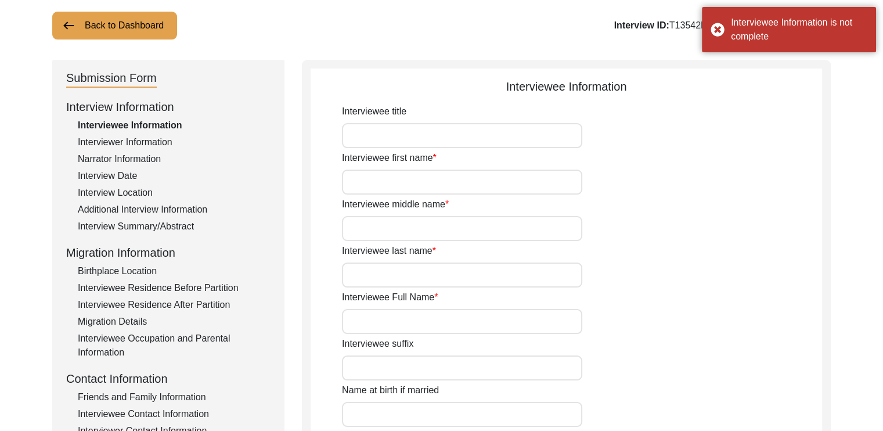
type input "93"
type input "[DEMOGRAPHIC_DATA]"
type input "None"
type input "Hindi/Bengali"
type input "[DEMOGRAPHIC_DATA]"
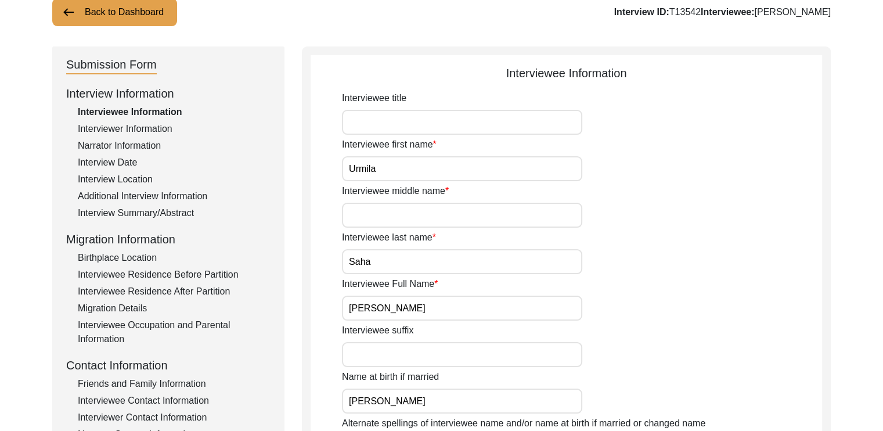
scroll to position [84, 0]
click at [379, 221] on input "Interviewee middle name" at bounding box center [462, 214] width 240 height 25
type input "-"
type input "N"
type input "n/a"
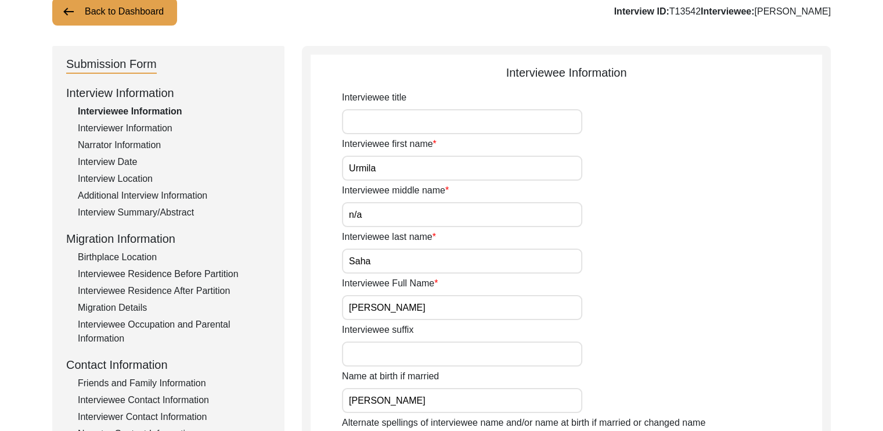
click at [691, 265] on div "Interviewee last name [PERSON_NAME]" at bounding box center [582, 252] width 480 height 44
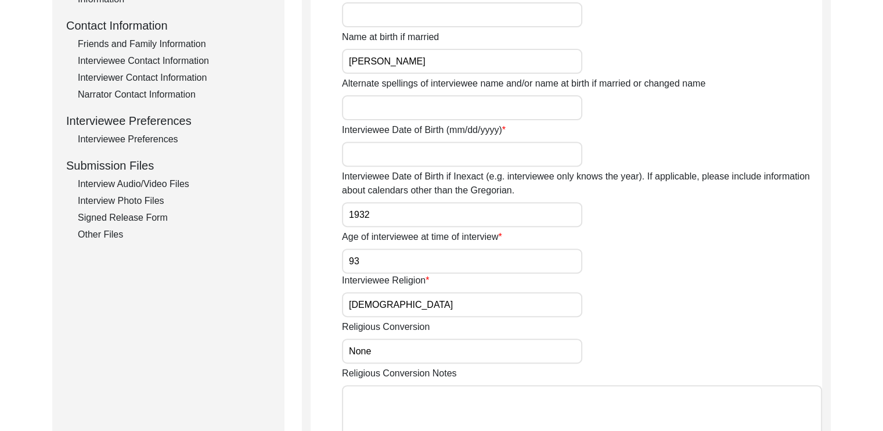
scroll to position [424, 0]
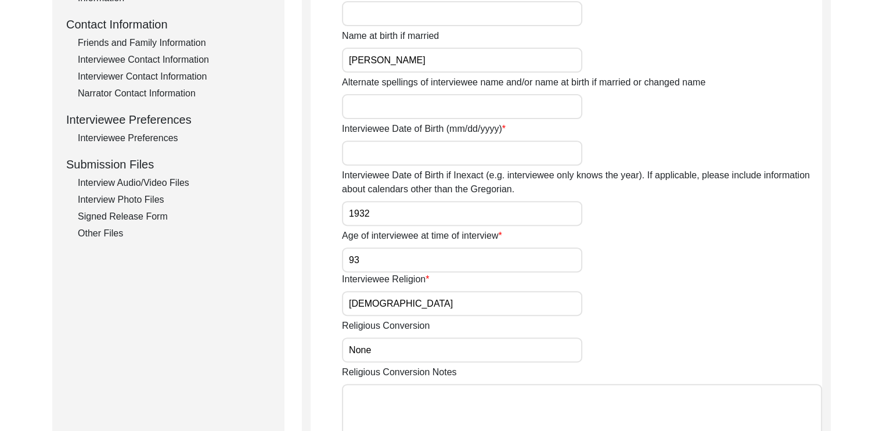
click at [446, 150] on input "Interviewee Date of Birth (mm/dd/yyyy)" at bounding box center [462, 152] width 240 height 25
type input "n/a"
click at [703, 273] on div "Interviewee Religion [DEMOGRAPHIC_DATA]" at bounding box center [582, 294] width 480 height 44
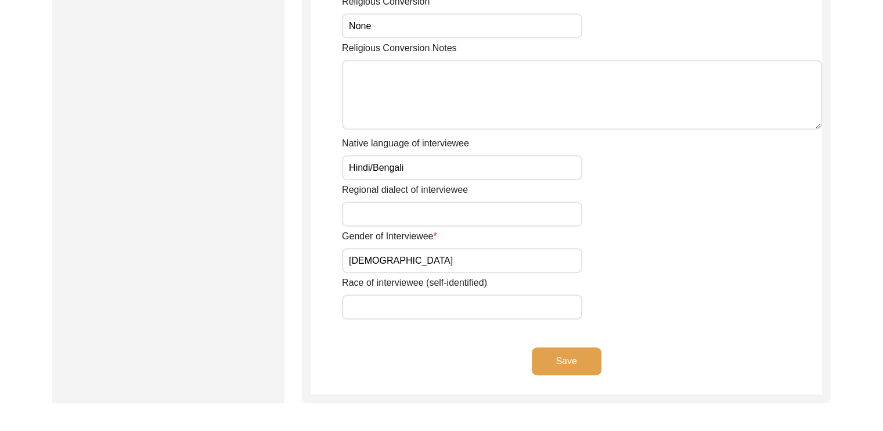
scroll to position [749, 0]
click at [564, 359] on button "Save" at bounding box center [567, 360] width 70 height 28
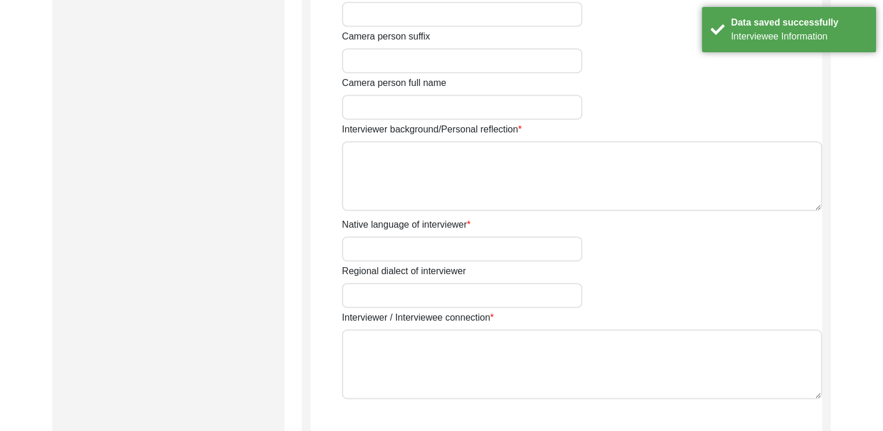
type input "Swastidipa"
type input "[PERSON_NAME]"
type input "[DEMOGRAPHIC_DATA]"
type input "[DATE]"
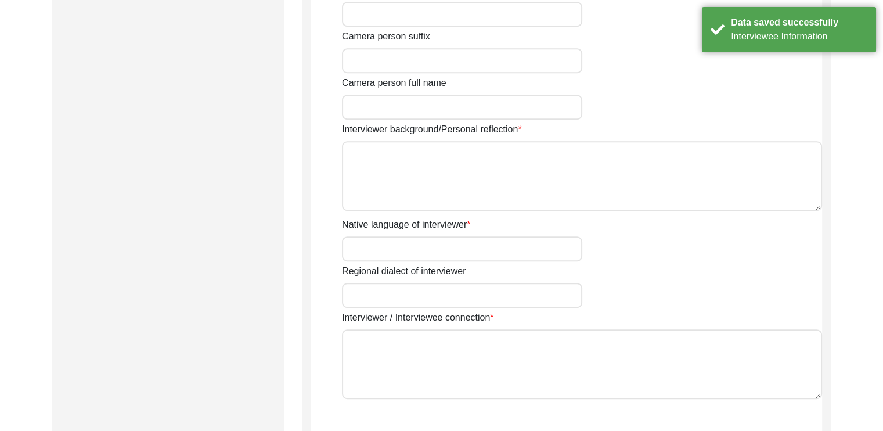
type input "[GEOGRAPHIC_DATA], [GEOGRAPHIC_DATA], [GEOGRAPHIC_DATA]"
type input "Student"
type input "[PERSON_NAME]"
type input "Saha"
type input "[PERSON_NAME]"
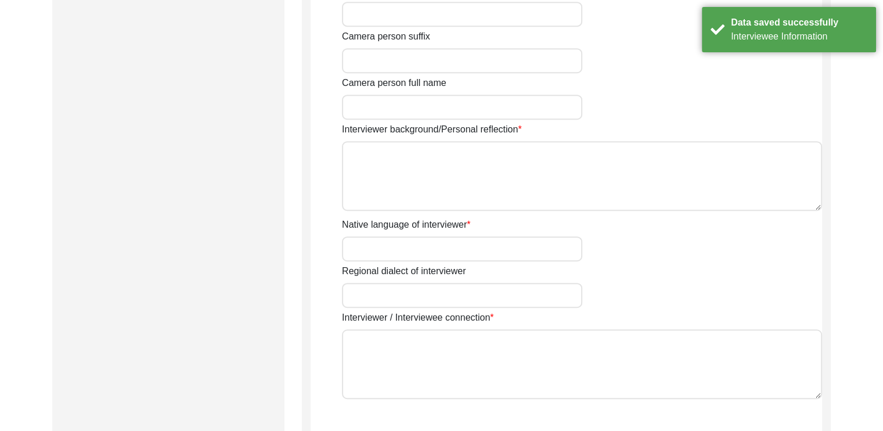
type textarea "I am currently pursuing a Master's degree in English Literature. This interview…"
type input "Bengali"
type textarea "The interviewee is the mother-in-law of the interviewer's father's colleague"
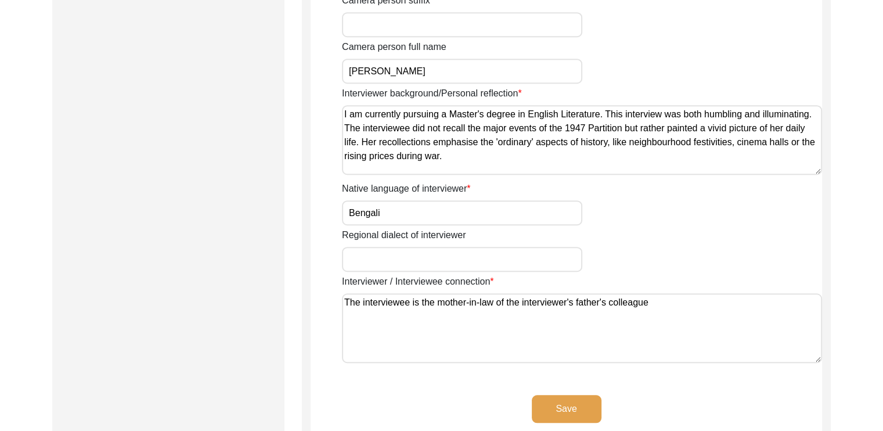
scroll to position [791, 0]
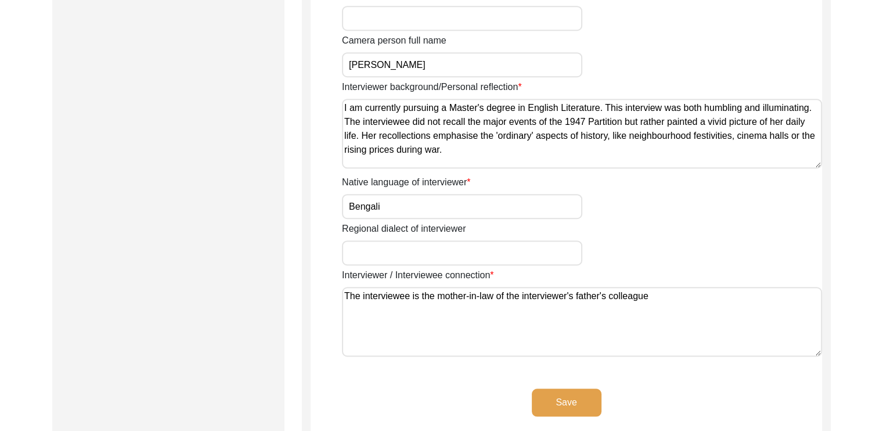
click at [562, 409] on button "Save" at bounding box center [567, 402] width 70 height 28
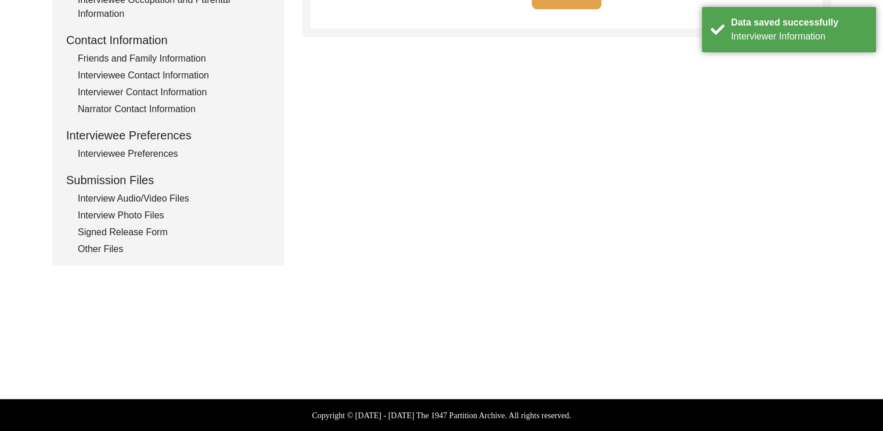
type textarea "[PERSON_NAME] and [PERSON_NAME] are the son and grandson of the interviewee, re…"
type textarea "[PERSON_NAME] and [PERSON_NAME]"
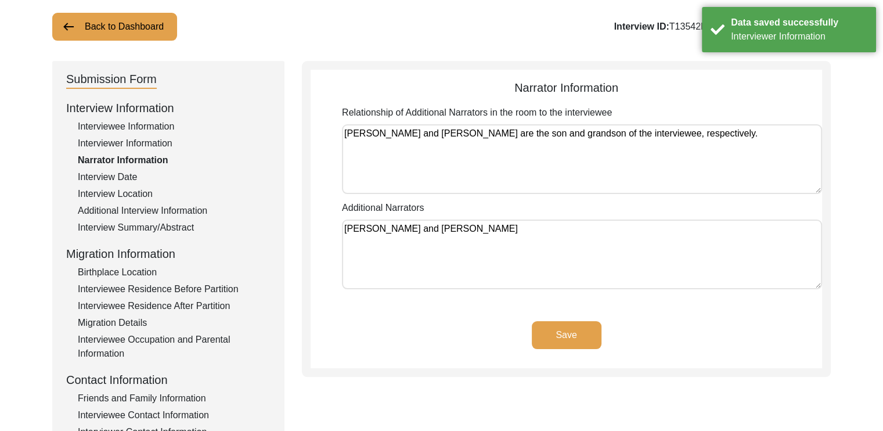
scroll to position [67, 0]
click at [561, 329] on button "Save" at bounding box center [567, 336] width 70 height 28
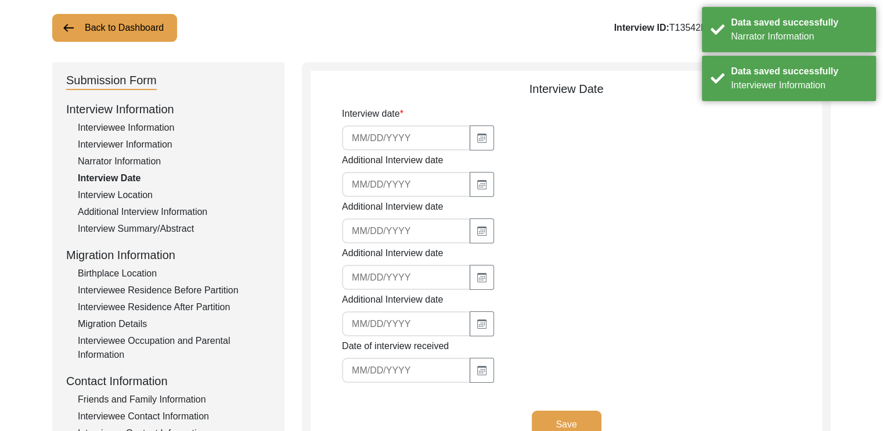
type input "[DATE]"
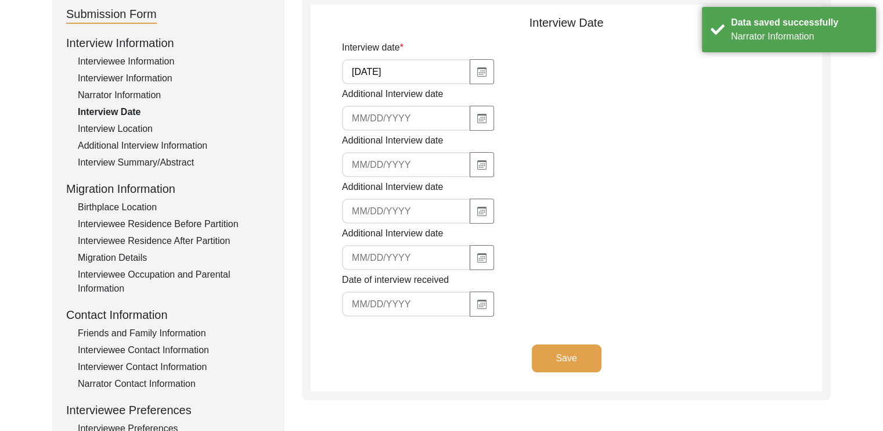
scroll to position [135, 0]
click at [557, 356] on button "Save" at bounding box center [567, 357] width 70 height 28
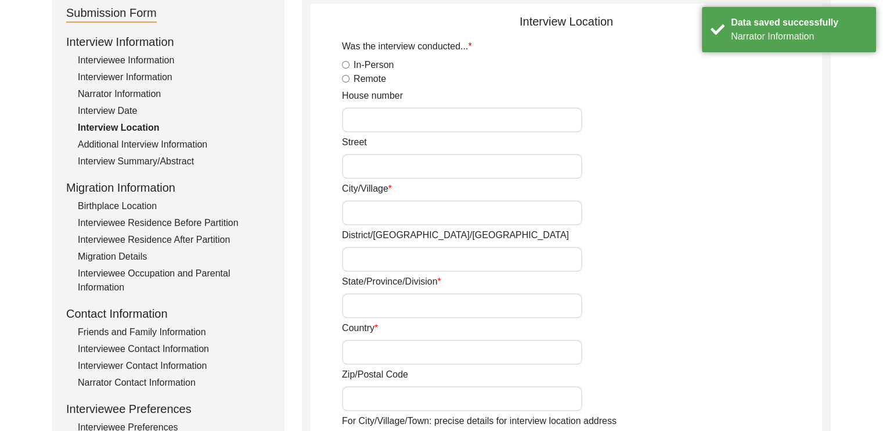
radio input "true"
type input "No.1 [GEOGRAPHIC_DATA]"
type input "Malda"
type input "[GEOGRAPHIC_DATA]"
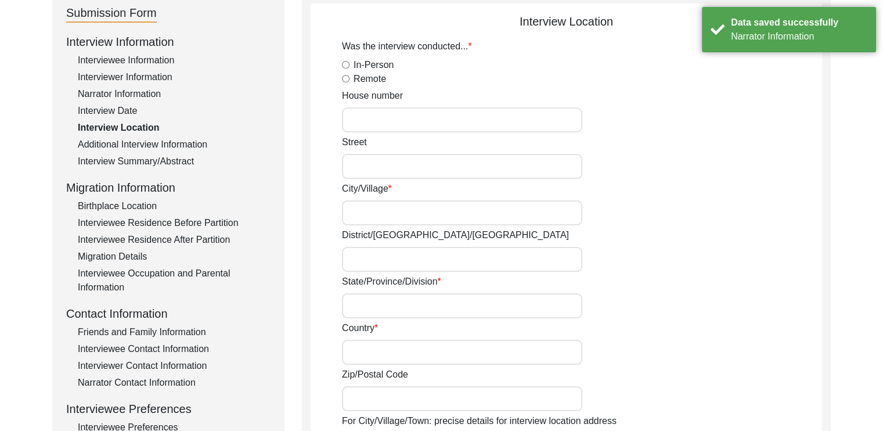
type input "[GEOGRAPHIC_DATA]"
type input "732101"
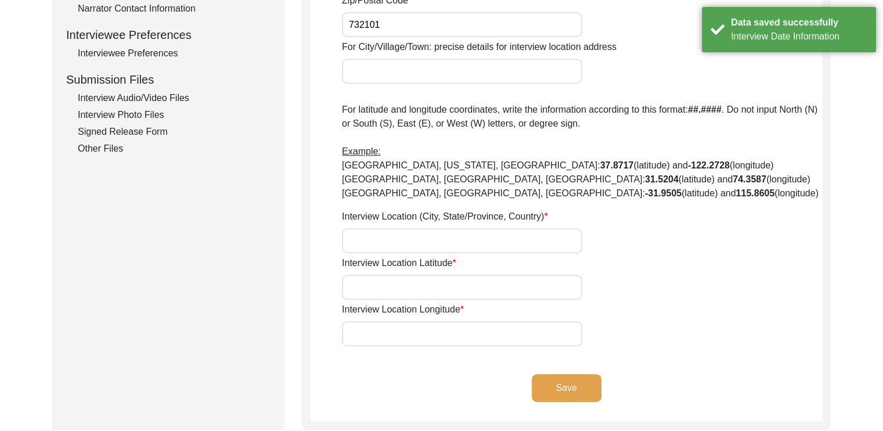
scroll to position [509, 0]
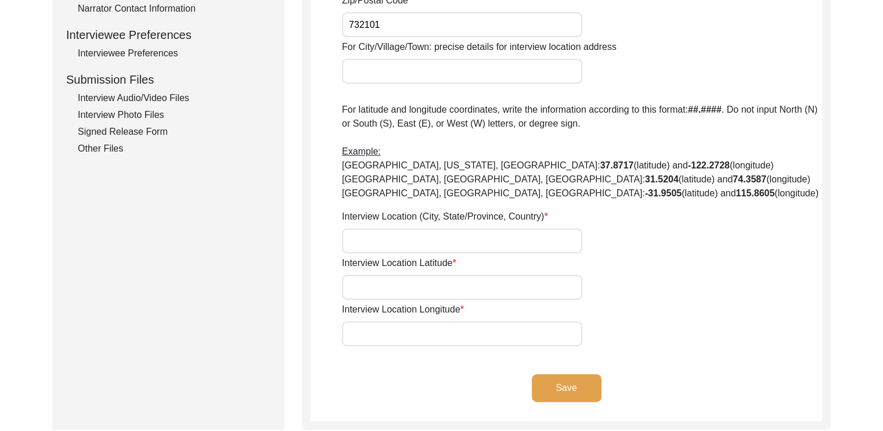
click at [87, 149] on div "Other Files" at bounding box center [174, 149] width 193 height 14
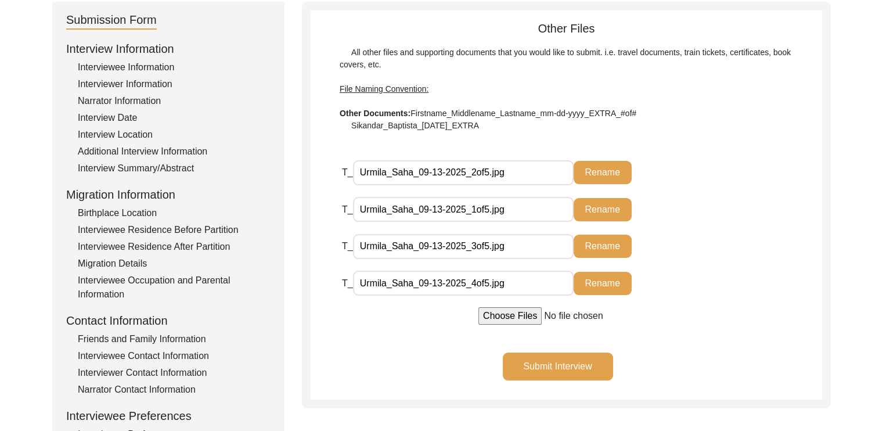
scroll to position [129, 0]
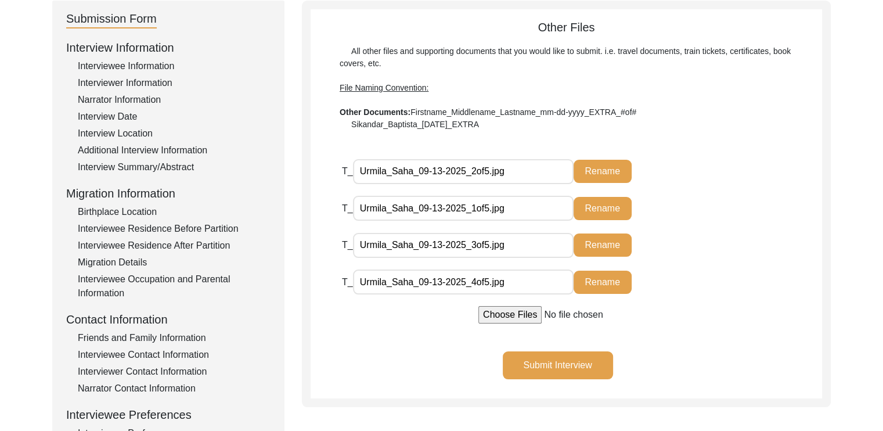
click at [529, 365] on button "Submit Interview" at bounding box center [558, 365] width 110 height 28
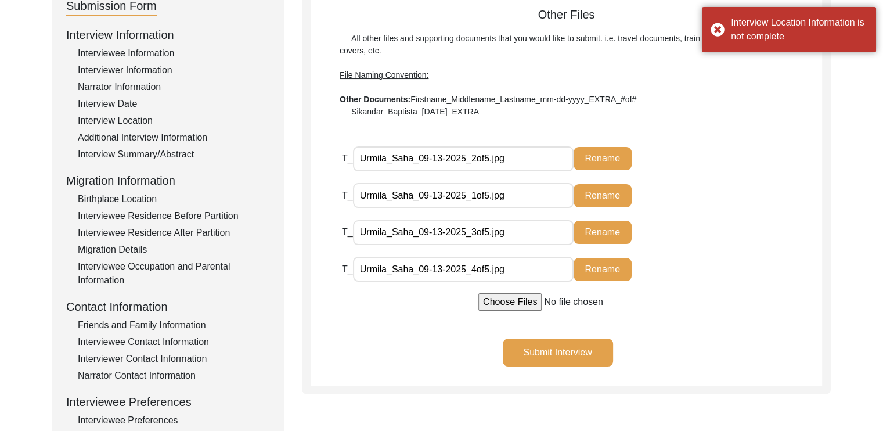
scroll to position [136, 0]
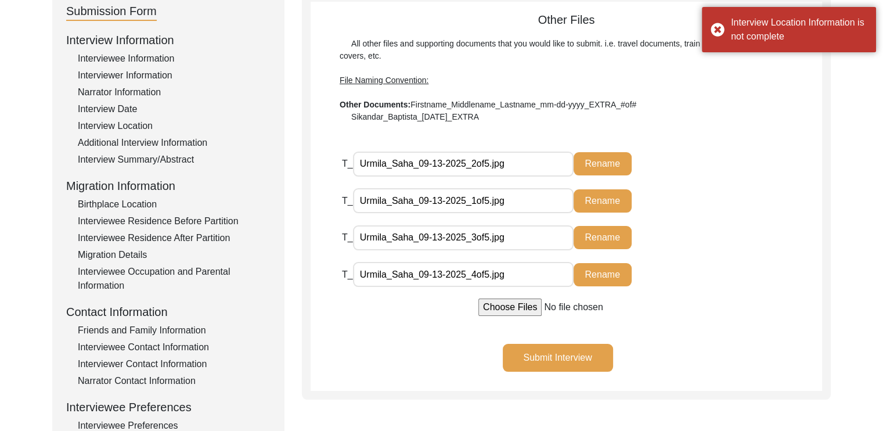
click at [98, 122] on div "Interview Location" at bounding box center [174, 126] width 193 height 14
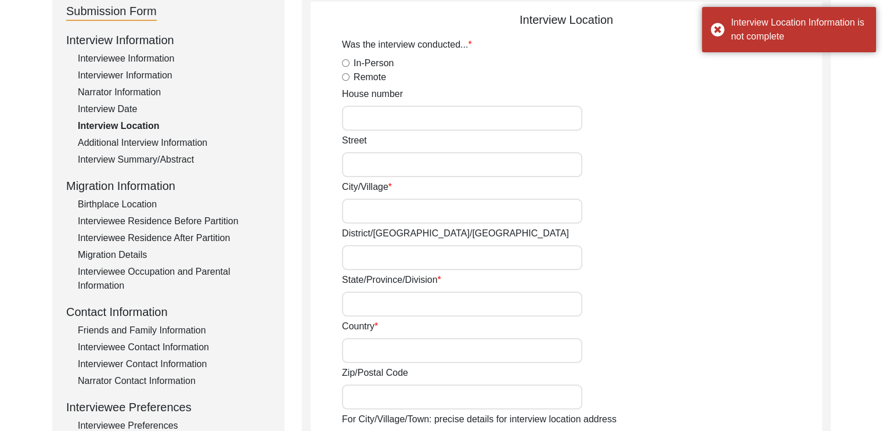
radio input "true"
type input "No.1 [GEOGRAPHIC_DATA]"
type input "Malda"
type input "[GEOGRAPHIC_DATA]"
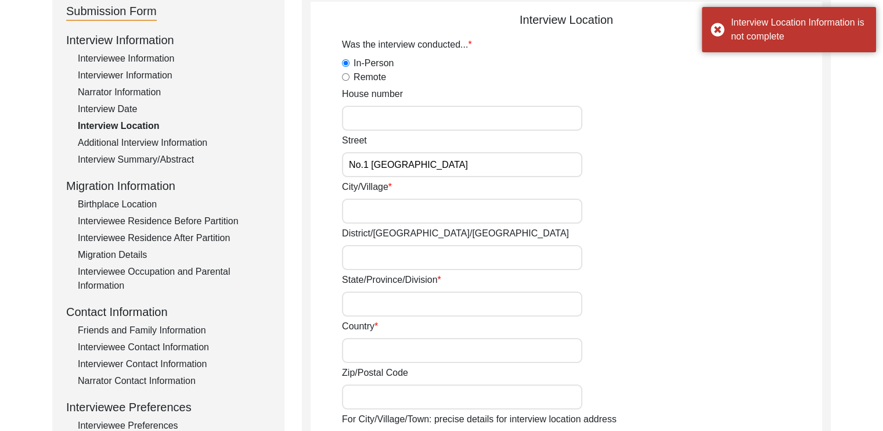
type input "[GEOGRAPHIC_DATA]"
type input "732101"
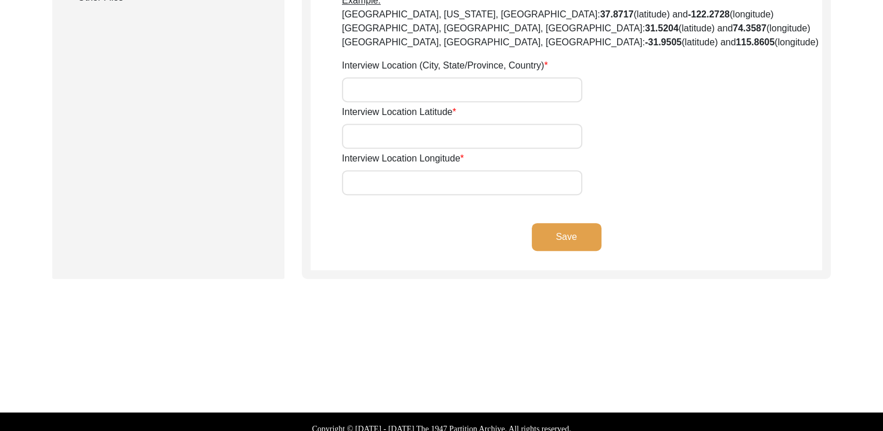
scroll to position [660, 0]
click at [549, 240] on button "Save" at bounding box center [567, 236] width 70 height 28
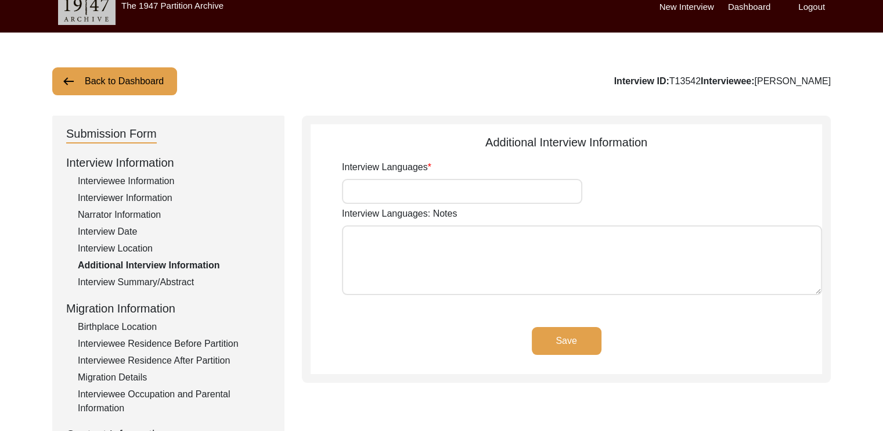
type input "Bengali, English"
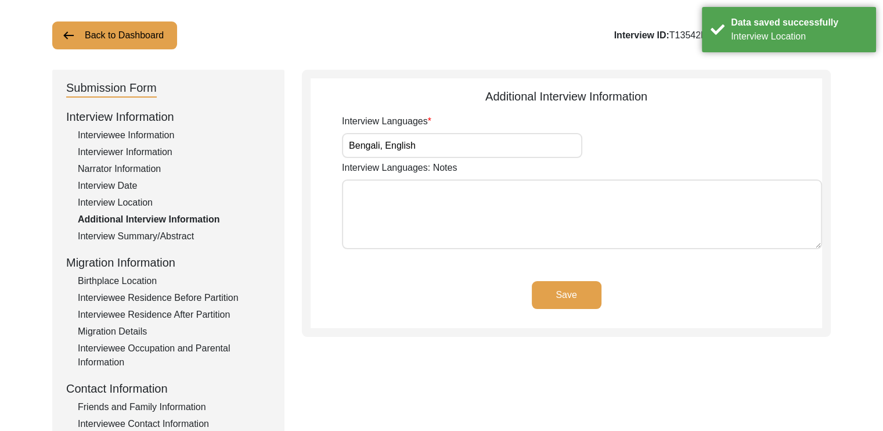
scroll to position [60, 0]
click at [576, 292] on button "Save" at bounding box center [567, 294] width 70 height 28
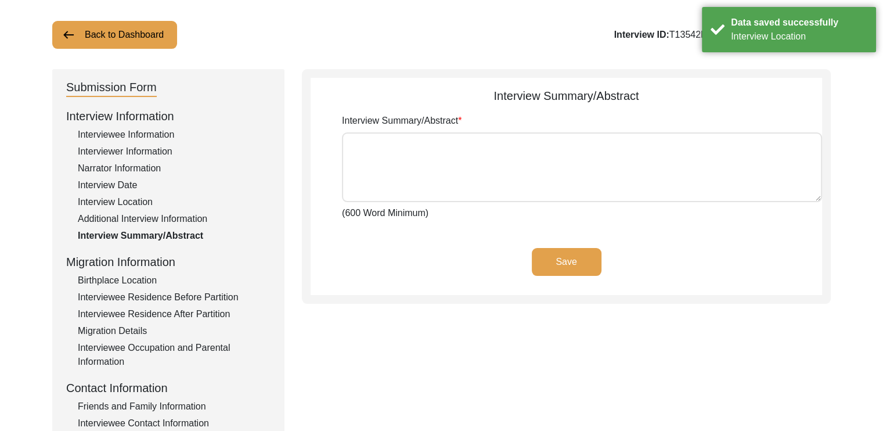
type textarea "Loremi Dolo (sit Ametc) adi elit se 8968. Doe temp incidi u labor etdo ma ali e…"
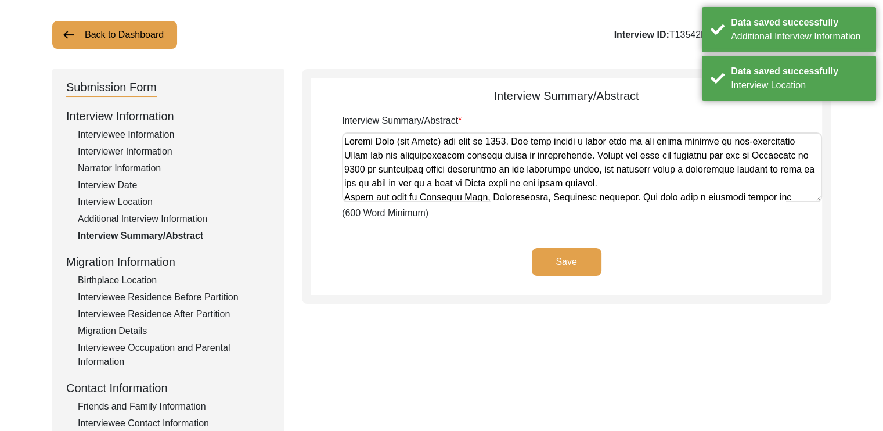
click at [571, 271] on button "Save" at bounding box center [567, 262] width 70 height 28
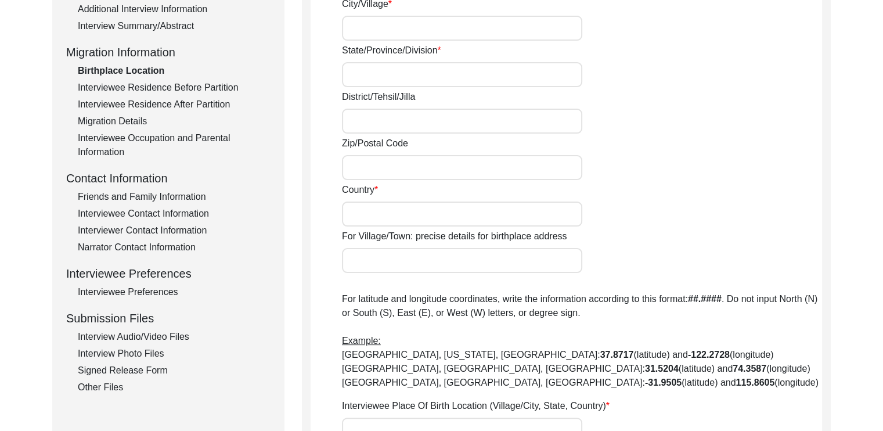
scroll to position [271, 0]
click at [167, 197] on div "Friends and Family Information" at bounding box center [174, 196] width 193 height 14
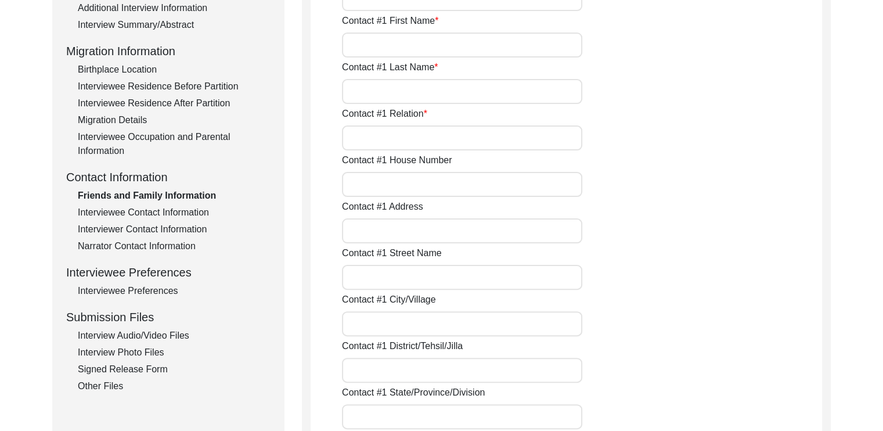
type input "[PERSON_NAME]"
type input "Saha"
type input "Grandson"
type input "[STREET_ADDRESS]"
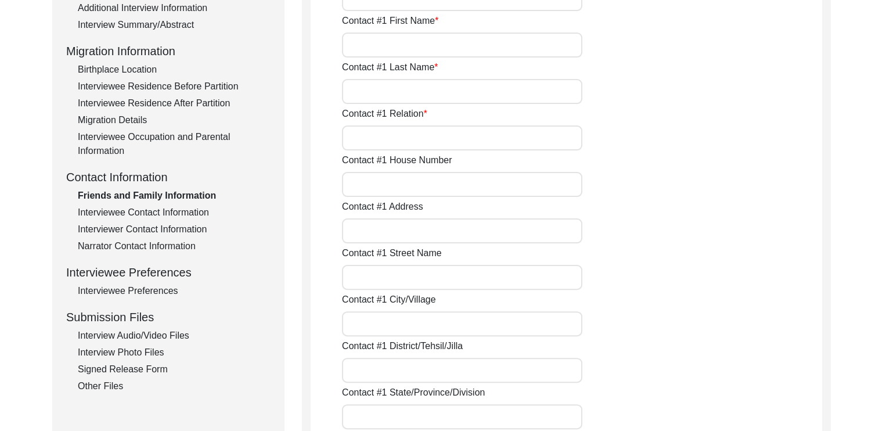
type input "Malda"
type input "[GEOGRAPHIC_DATA]"
type input "732101"
type input "[GEOGRAPHIC_DATA]"
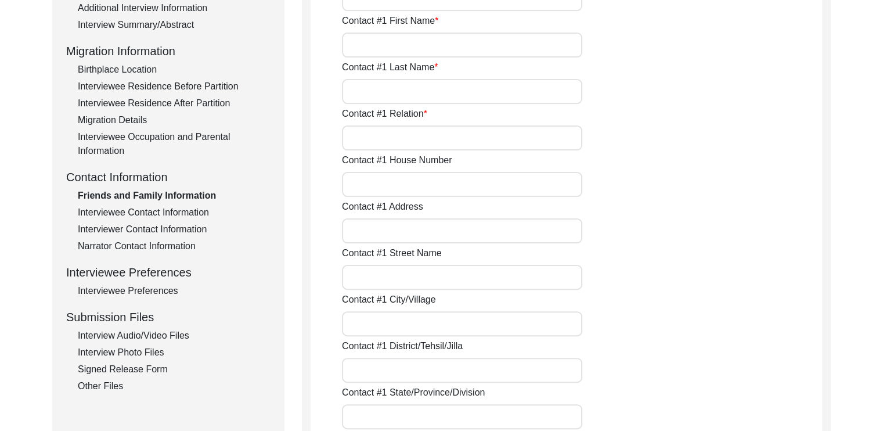
type input "9475998528"
type input "[EMAIL_ADDRESS][DOMAIN_NAME]"
type input "[PERSON_NAME]"
type input "Saha"
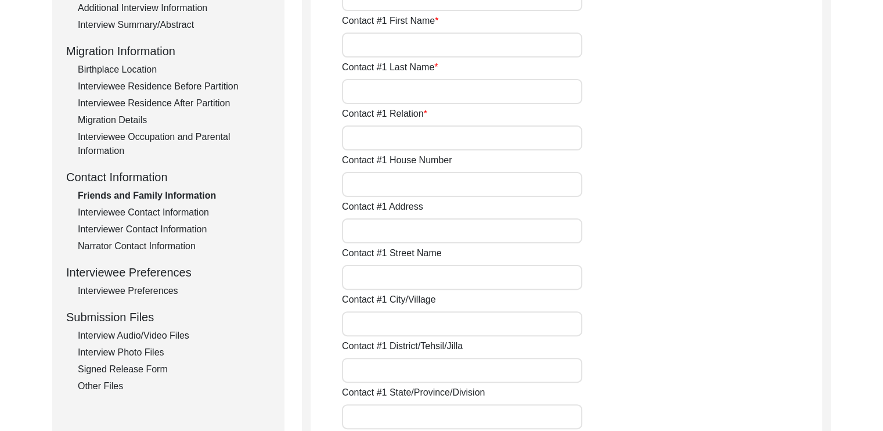
type input "Daughter-in-law"
type input "[STREET_ADDRESS]"
type input "Malda"
type input "[GEOGRAPHIC_DATA]"
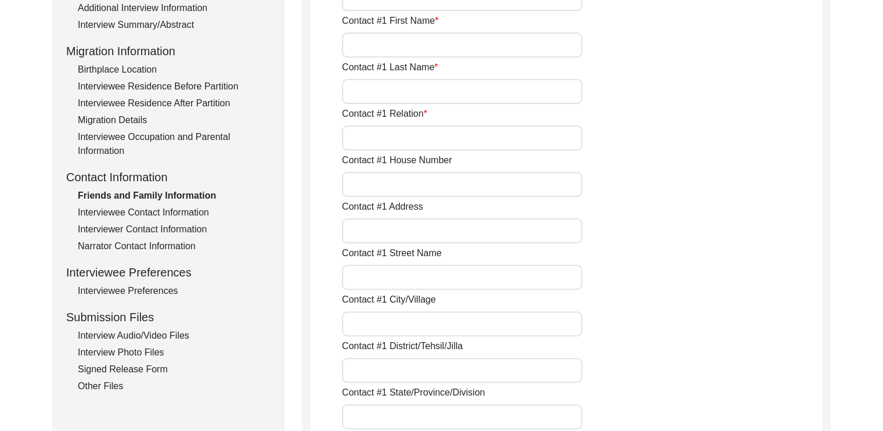
type input "732101"
type input "[GEOGRAPHIC_DATA]"
type input "9064104049"
type input "[EMAIL_ADDRESS][DOMAIN_NAME]"
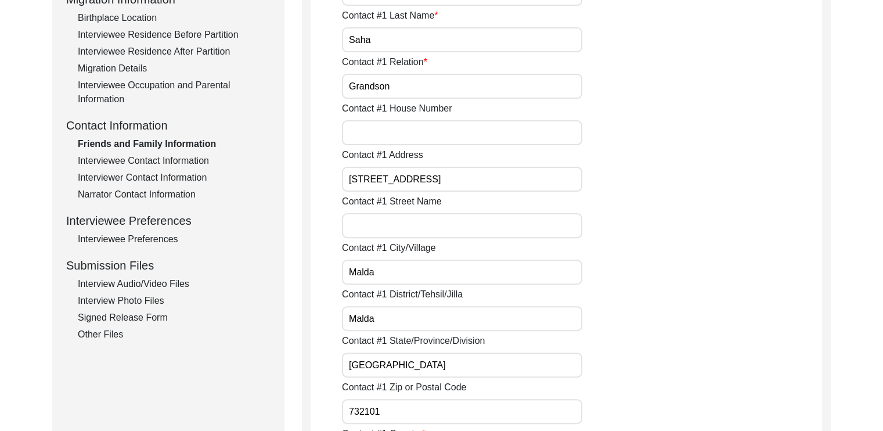
scroll to position [325, 0]
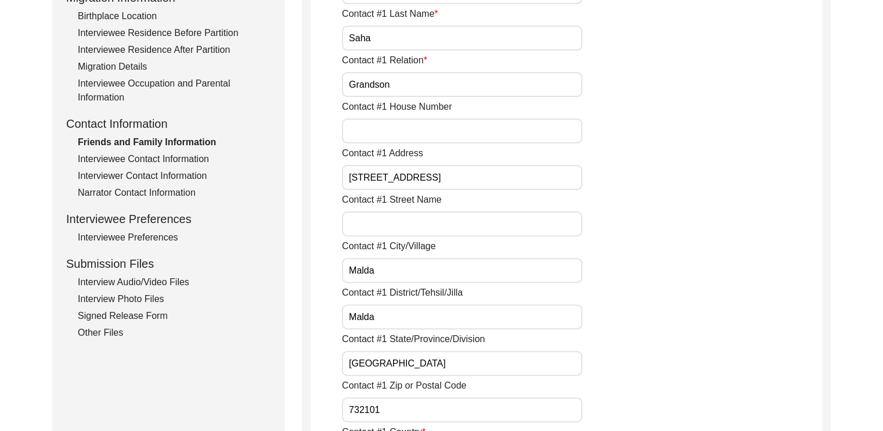
click at [125, 237] on div "Interviewee Preferences" at bounding box center [174, 237] width 193 height 14
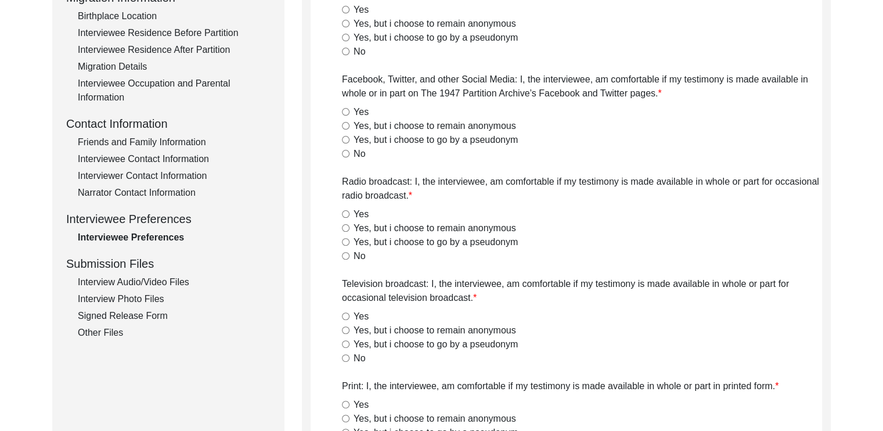
radio input "true"
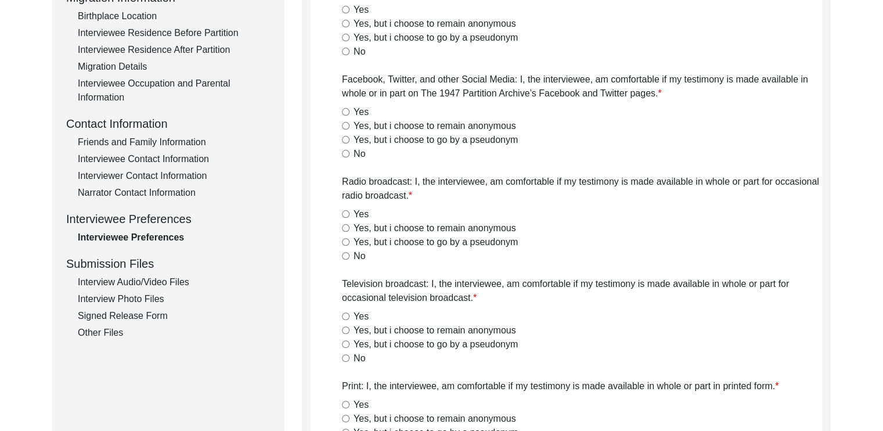
radio input "true"
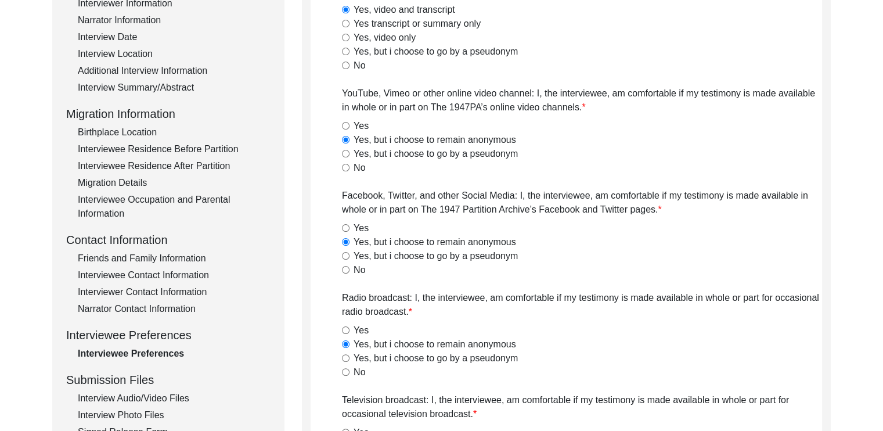
scroll to position [182, 0]
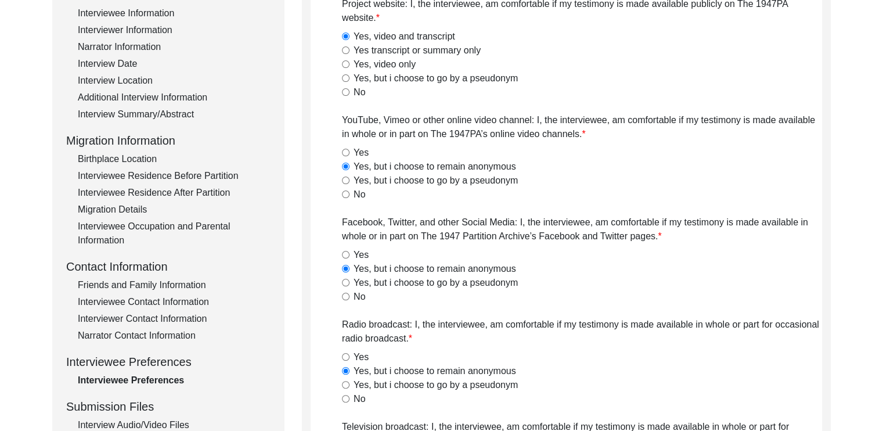
click at [123, 157] on div "Birthplace Location" at bounding box center [174, 159] width 193 height 14
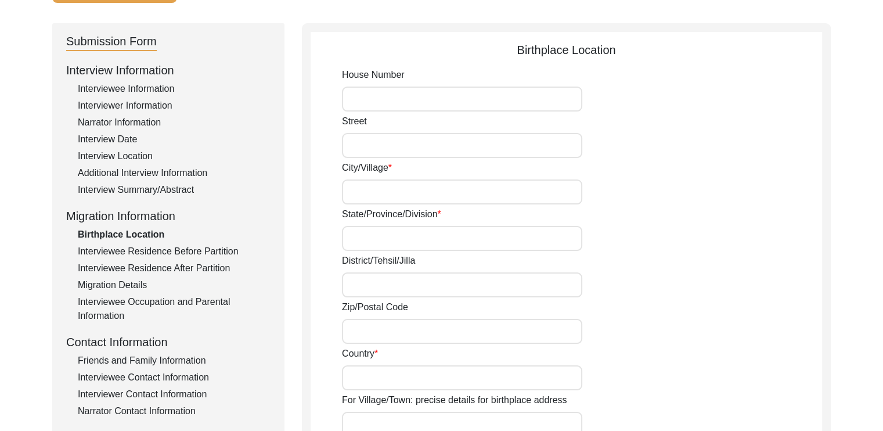
scroll to position [109, 0]
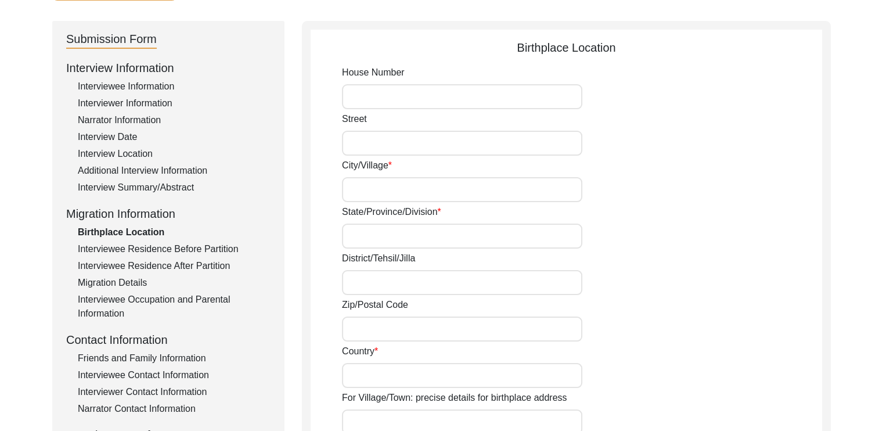
click at [369, 199] on input "City/Village" at bounding box center [462, 189] width 240 height 25
type input "n/a"
click at [363, 229] on input "State/Province/Division" at bounding box center [462, 236] width 240 height 25
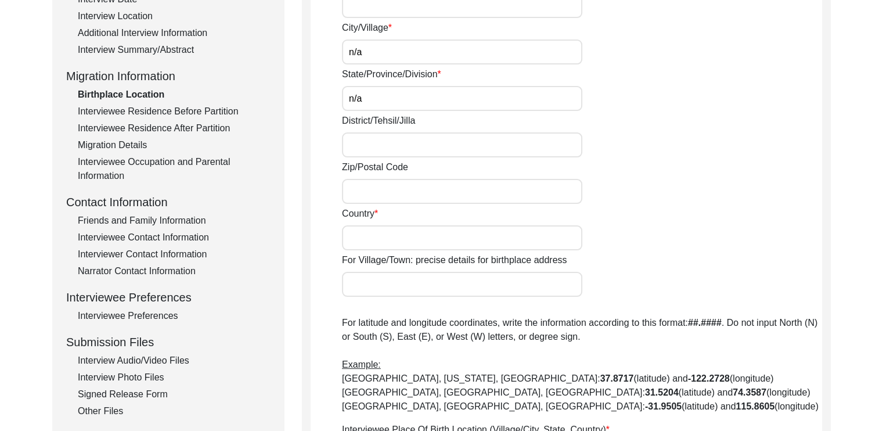
scroll to position [248, 0]
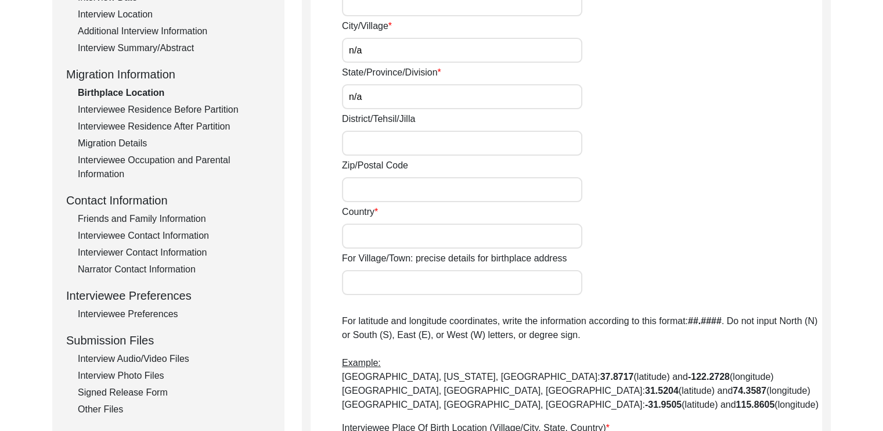
type input "n/a"
click at [367, 239] on input "Country" at bounding box center [462, 236] width 240 height 25
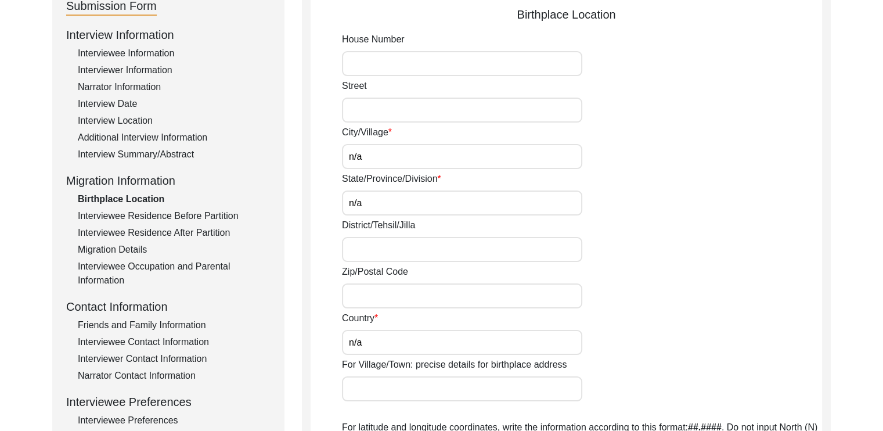
scroll to position [146, 0]
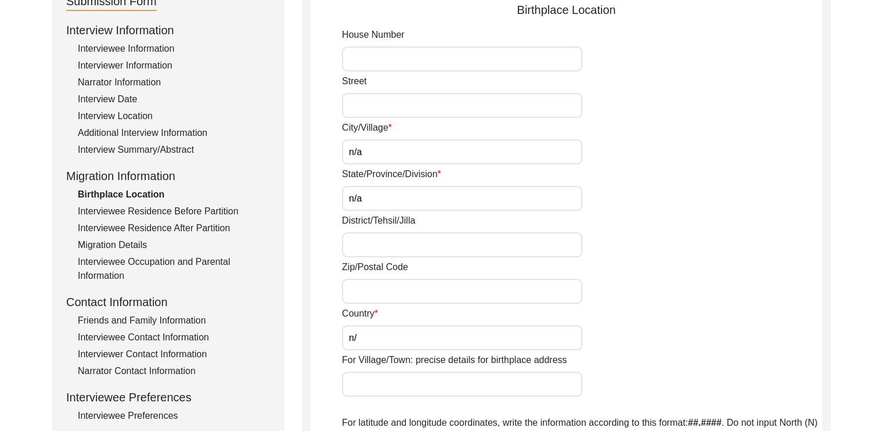
type input "n"
click at [431, 196] on input "n/a" at bounding box center [462, 198] width 240 height 25
type input "n"
click at [416, 156] on input "n/a" at bounding box center [462, 151] width 240 height 25
type input "n"
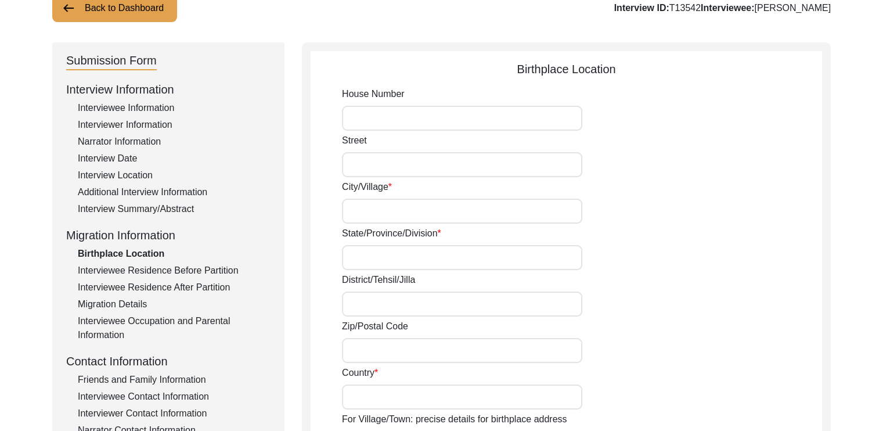
scroll to position [88, 0]
click at [135, 178] on div "Interview Location" at bounding box center [174, 174] width 193 height 14
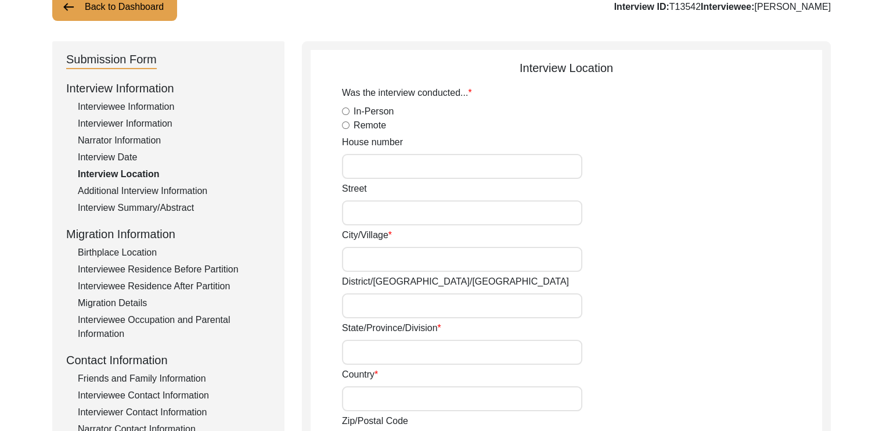
radio input "true"
type input "No.1 [GEOGRAPHIC_DATA]"
type input "Malda"
type input "[GEOGRAPHIC_DATA]"
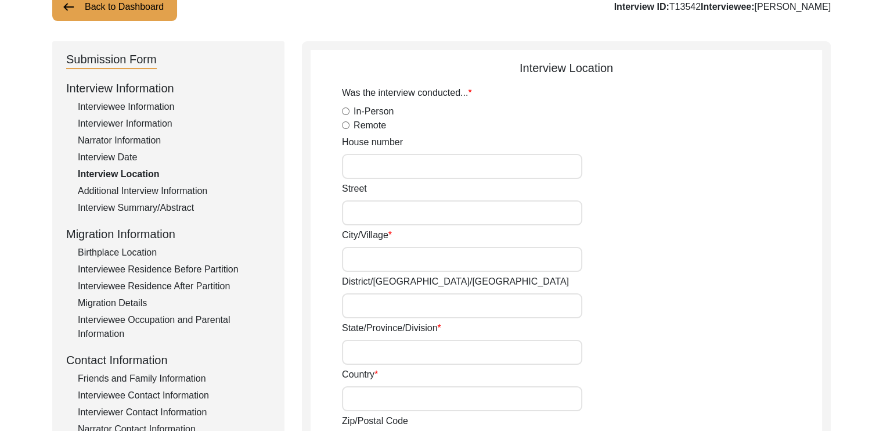
type input "[GEOGRAPHIC_DATA]"
type input "732101"
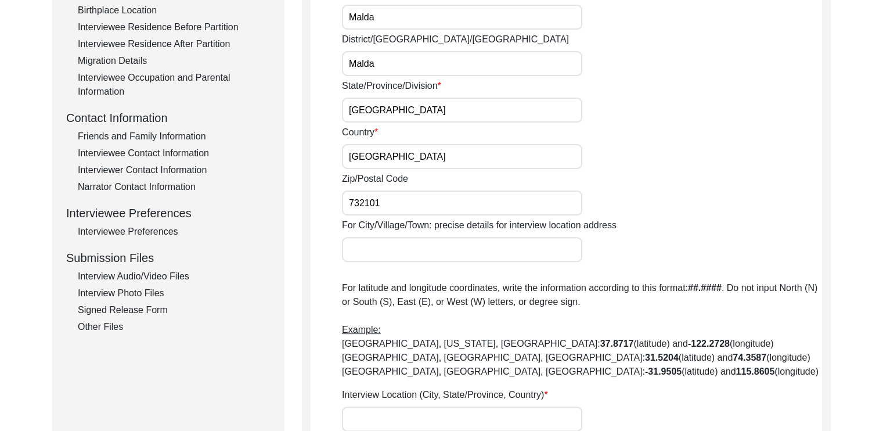
scroll to position [322, 0]
